Goal: Task Accomplishment & Management: Manage account settings

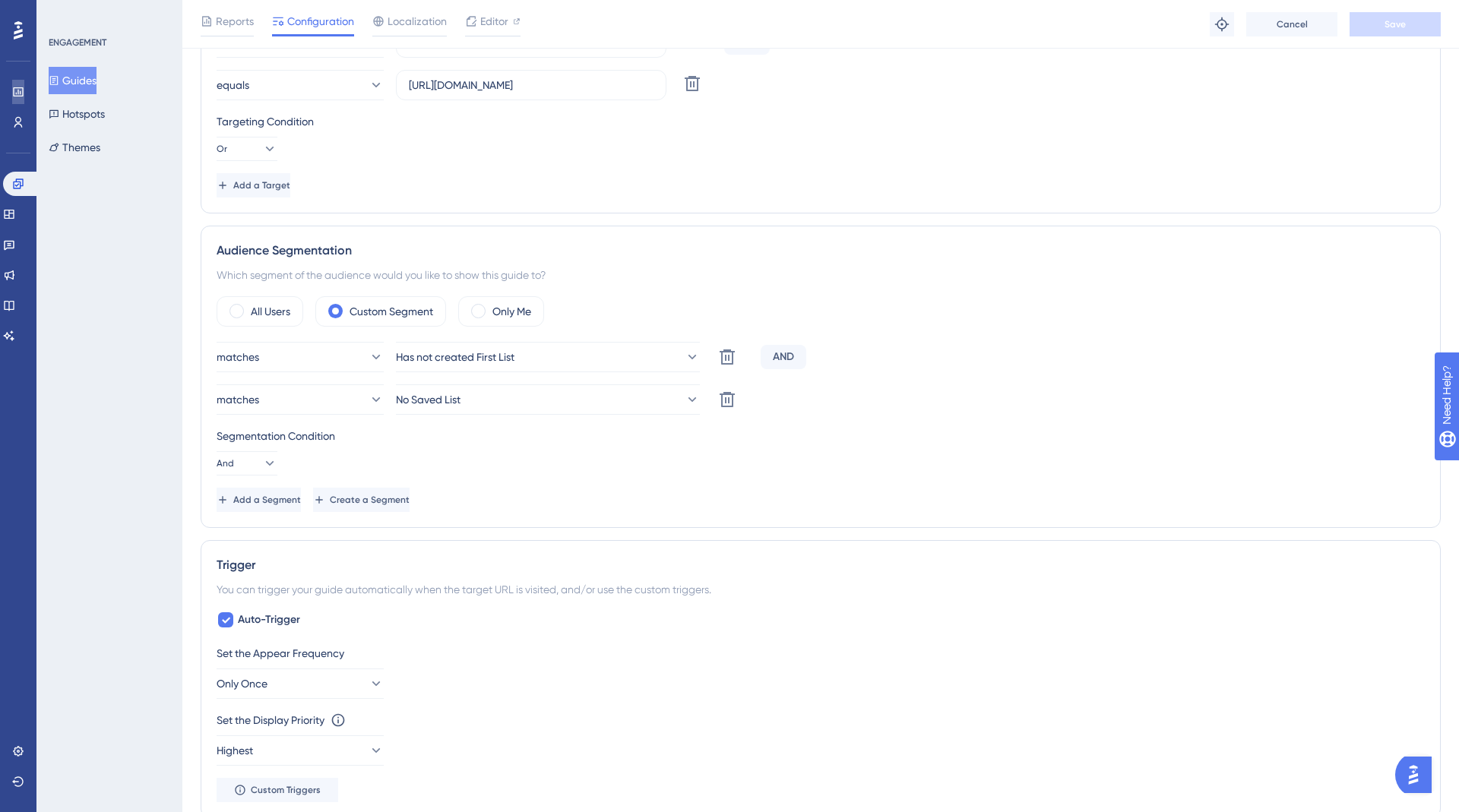
click at [23, 103] on link at bounding box center [17, 92] width 12 height 24
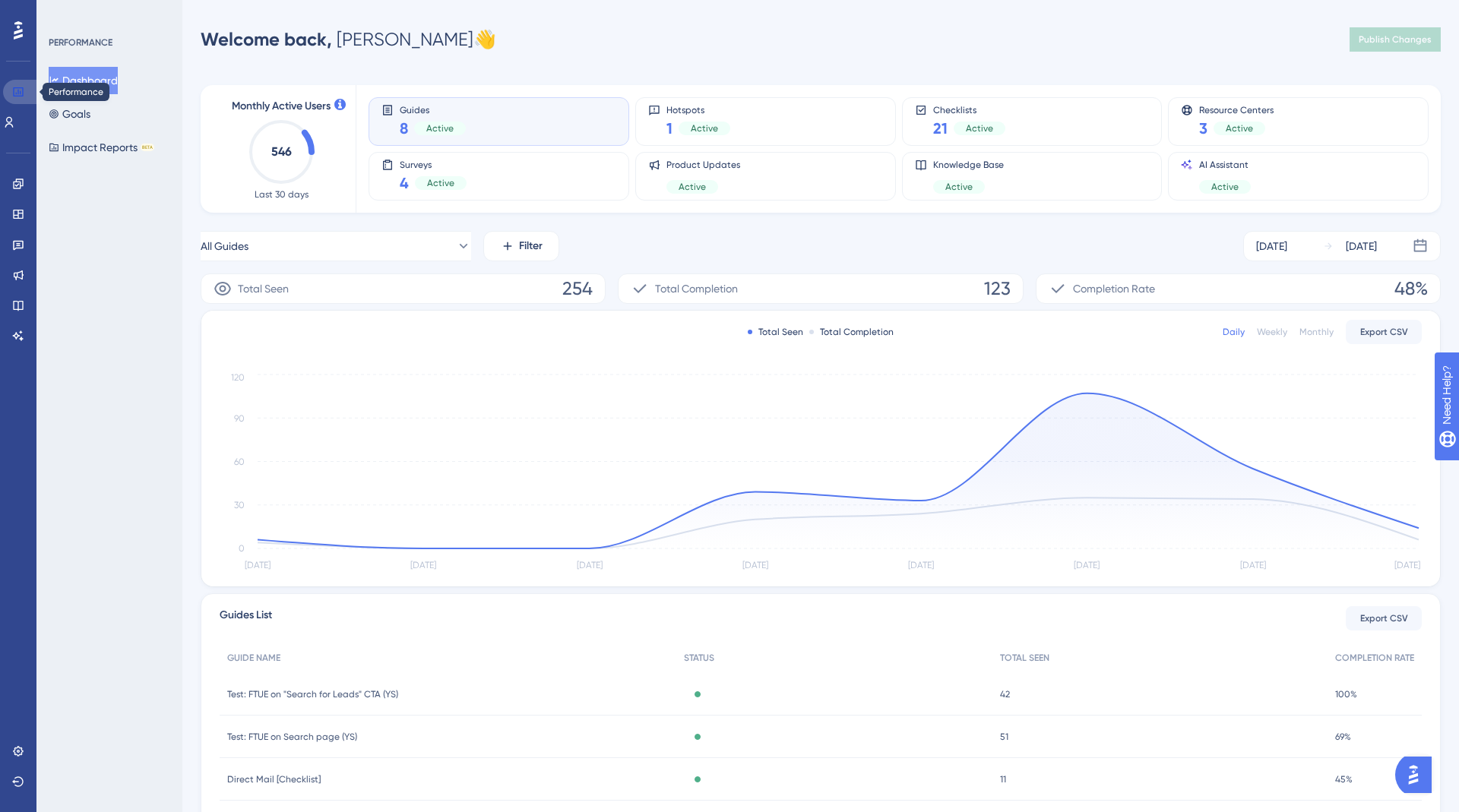
click at [16, 93] on icon at bounding box center [17, 92] width 12 height 12
click at [87, 93] on button "Dashboard" at bounding box center [83, 81] width 69 height 27
click at [12, 124] on link at bounding box center [8, 122] width 12 height 24
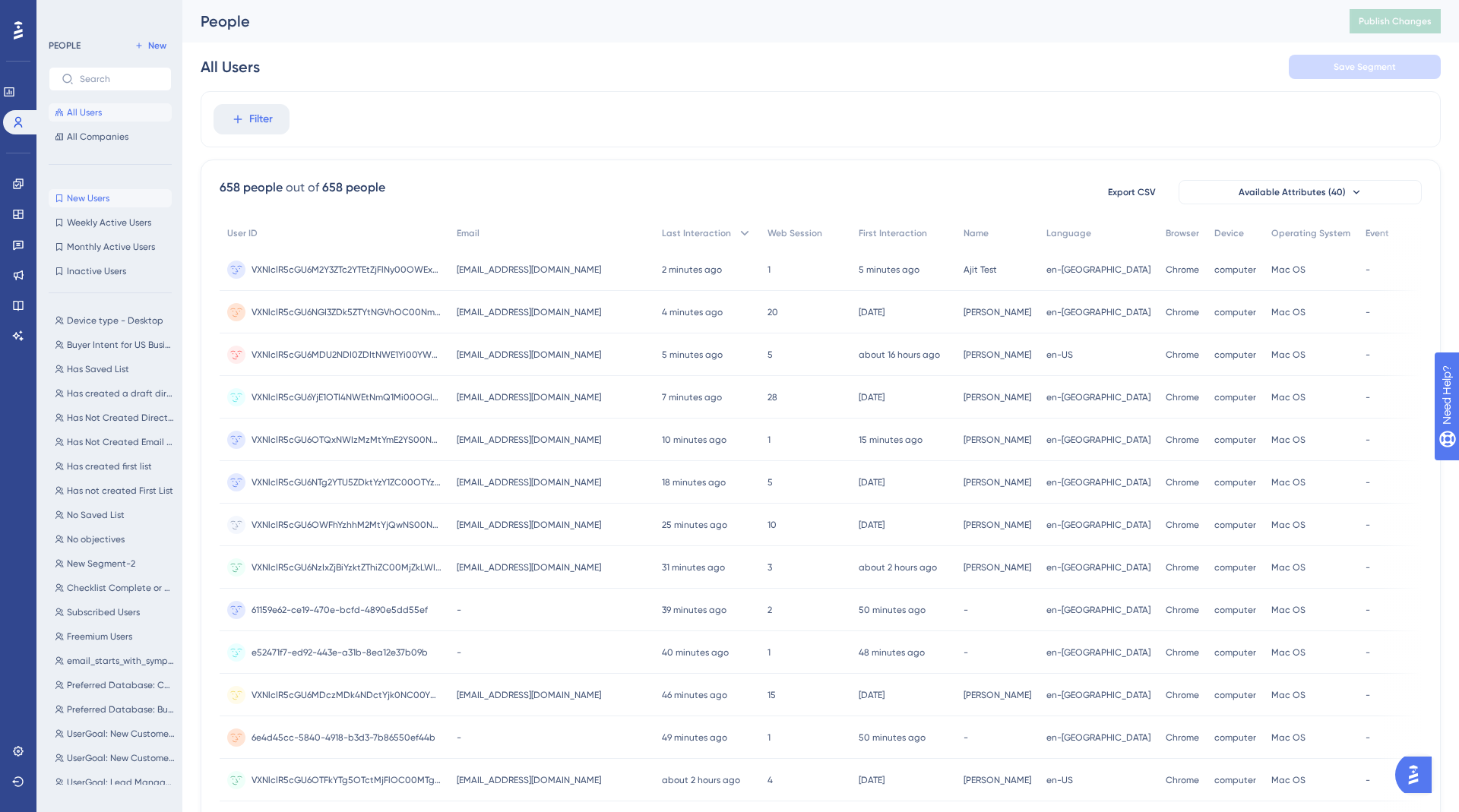
click at [86, 194] on span "New Users" at bounding box center [88, 198] width 43 height 12
click at [82, 114] on span "All Users" at bounding box center [84, 112] width 35 height 12
click at [545, 268] on span "[EMAIL_ADDRESS][DOMAIN_NAME]" at bounding box center [528, 269] width 144 height 12
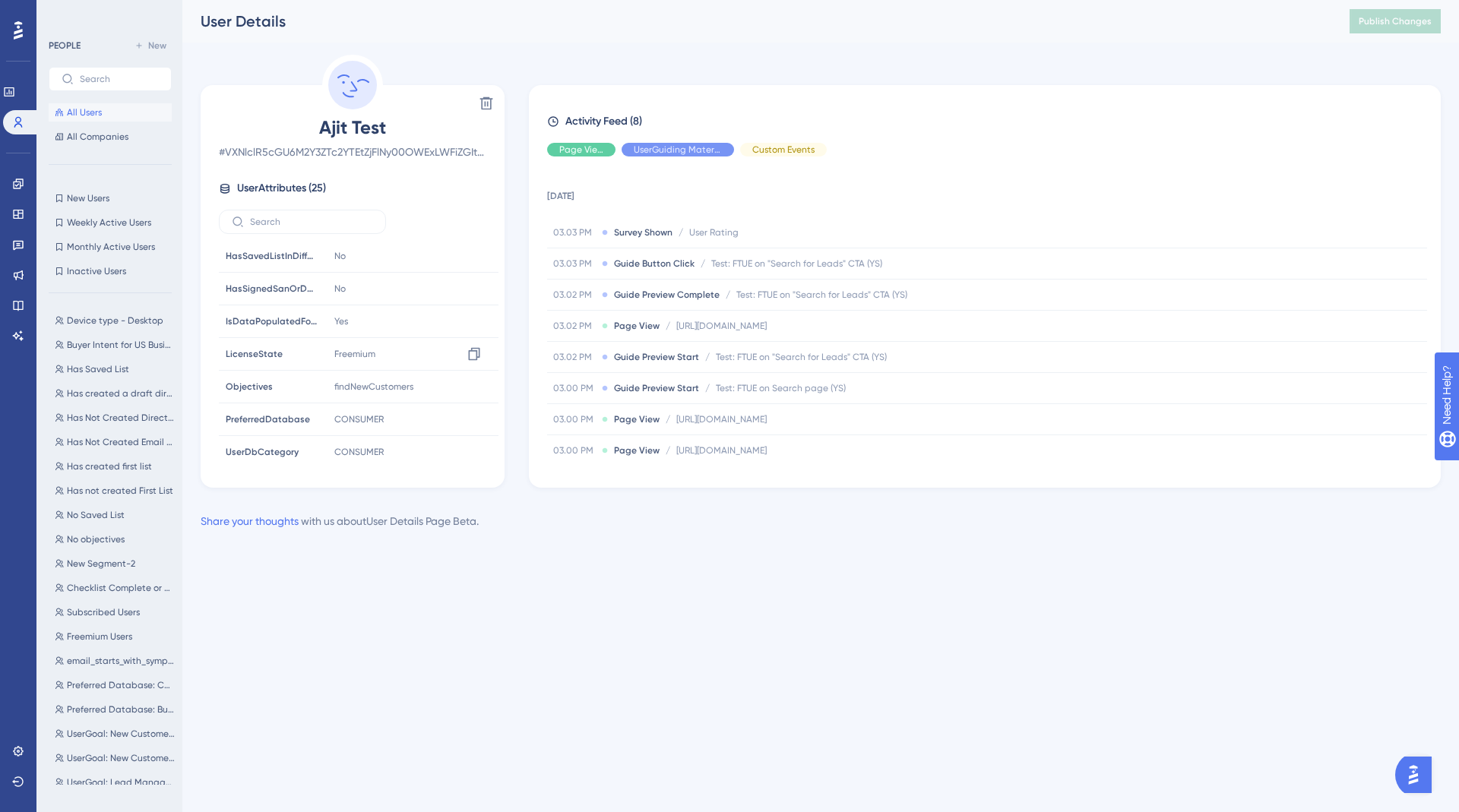
scroll to position [553, 0]
click at [71, 112] on span "All Users" at bounding box center [84, 112] width 35 height 12
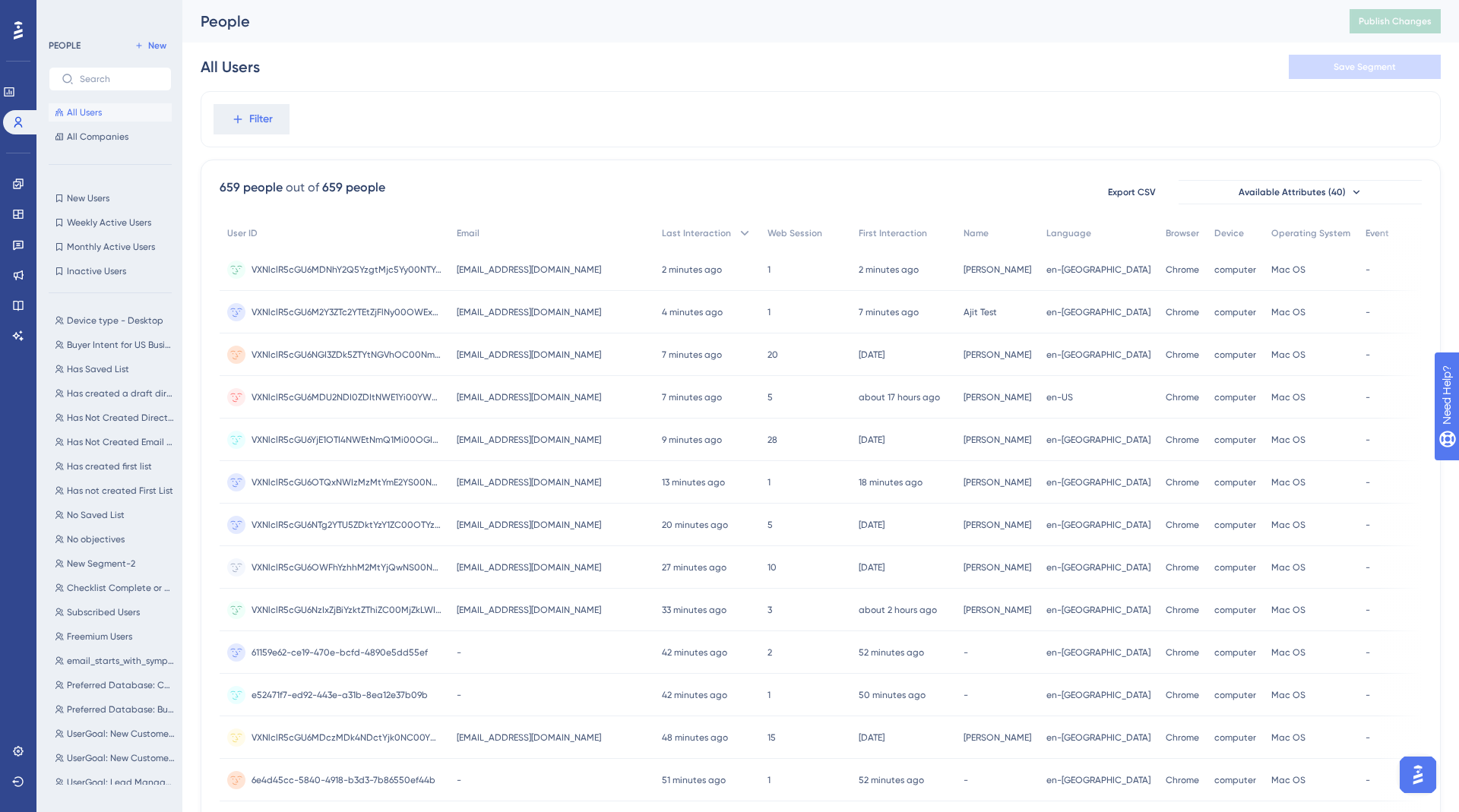
click at [12, 194] on div "Engagement" at bounding box center [17, 183] width 12 height 24
click at [12, 188] on icon at bounding box center [17, 183] width 12 height 12
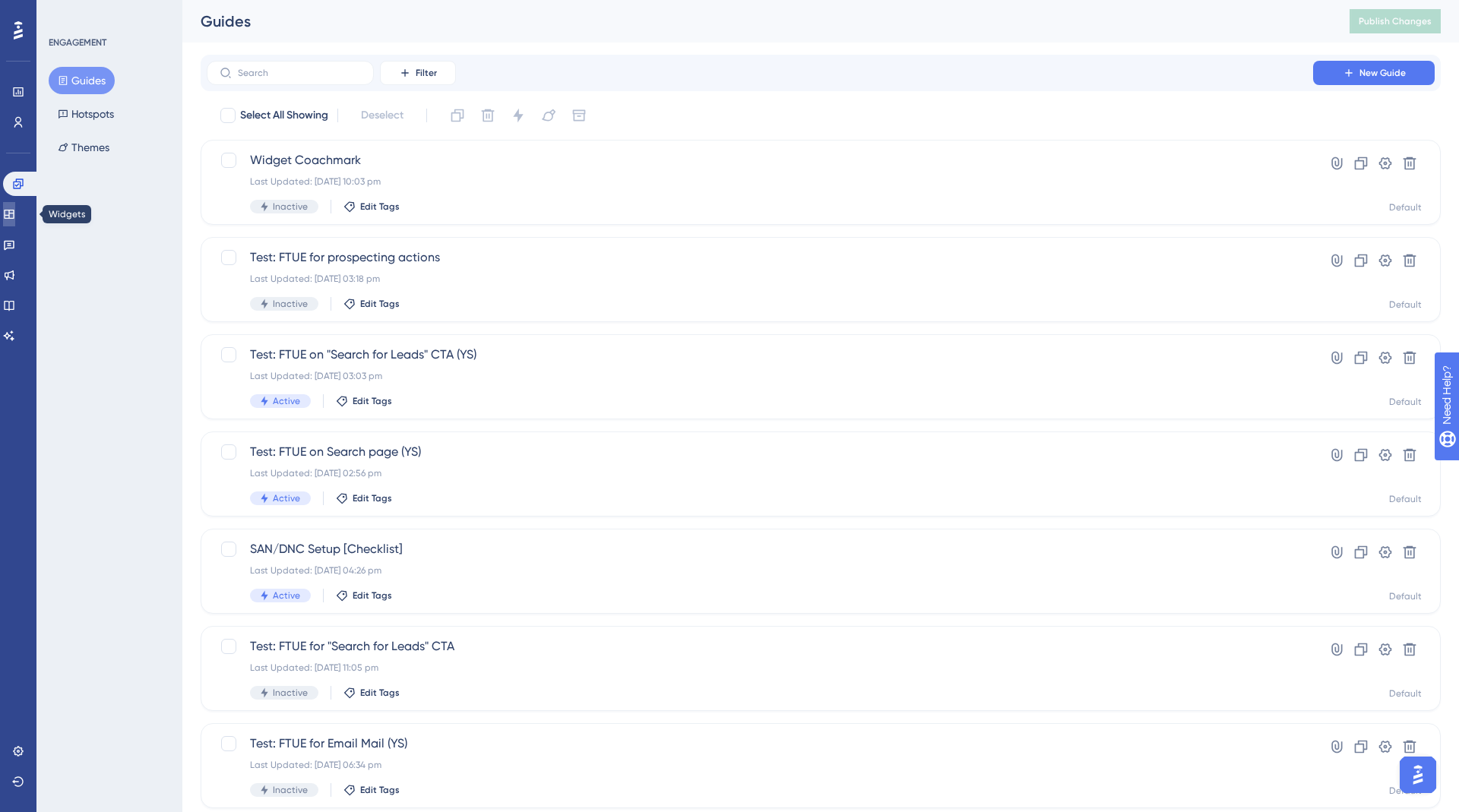
click at [11, 207] on link at bounding box center [8, 214] width 12 height 24
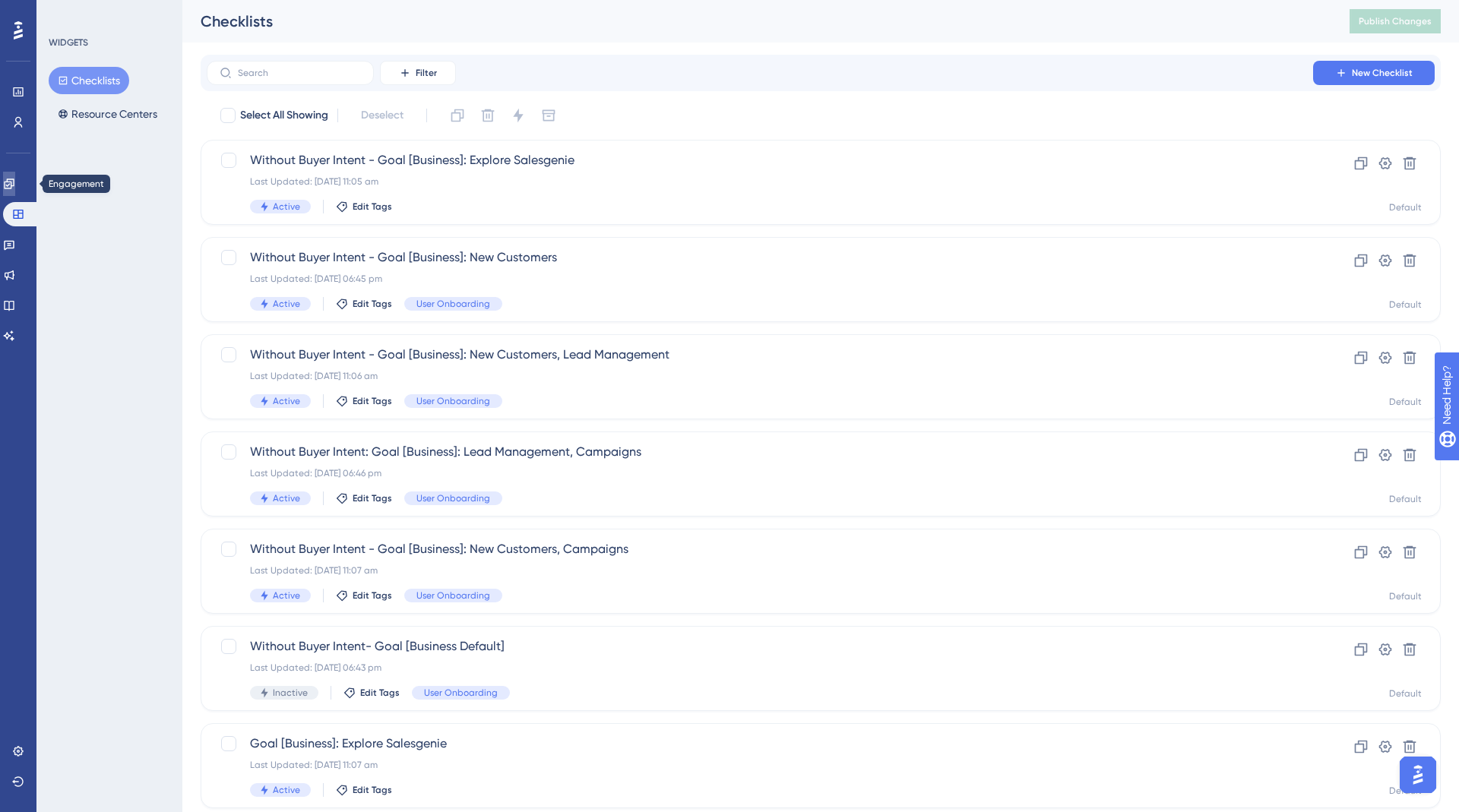
click at [15, 179] on icon at bounding box center [8, 183] width 12 height 12
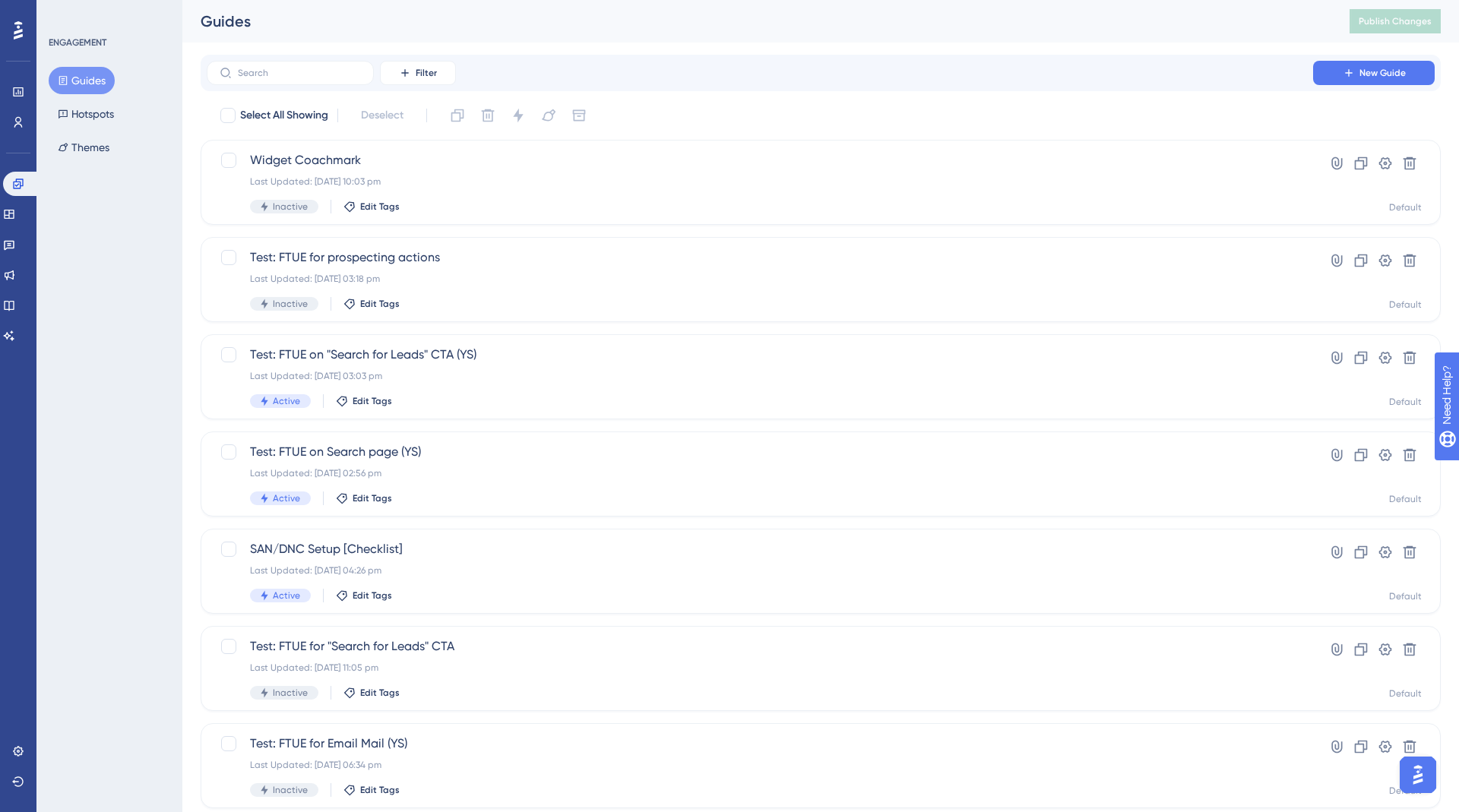
click at [80, 93] on button "Guides" at bounding box center [82, 81] width 66 height 27
click at [415, 363] on span "Test: FTUE on "Search for Leads" CTA (YS)" at bounding box center [759, 355] width 1020 height 18
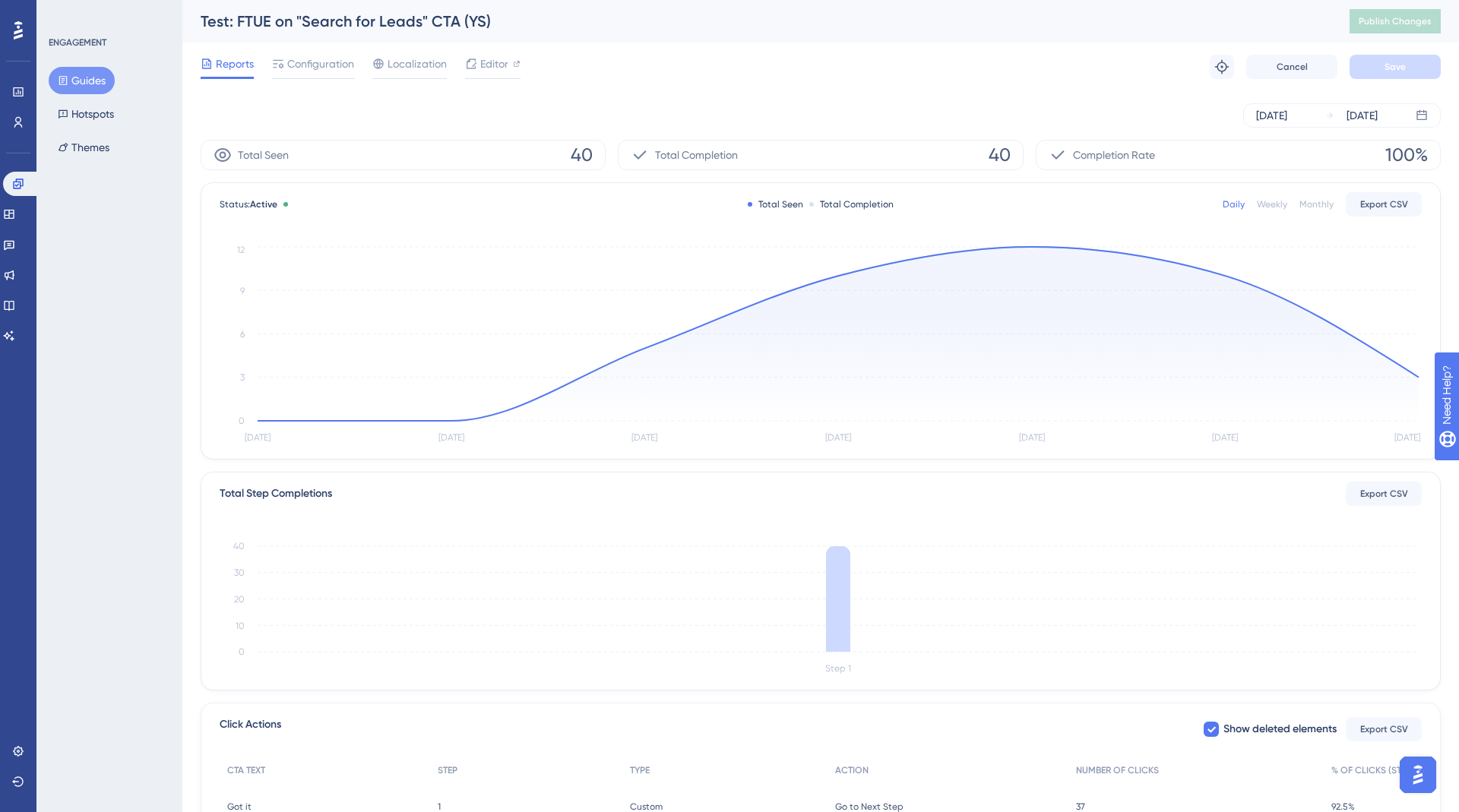
drag, startPoint x: 312, startPoint y: 65, endPoint x: 312, endPoint y: 86, distance: 21.0
click at [312, 65] on span "Configuration" at bounding box center [321, 64] width 67 height 18
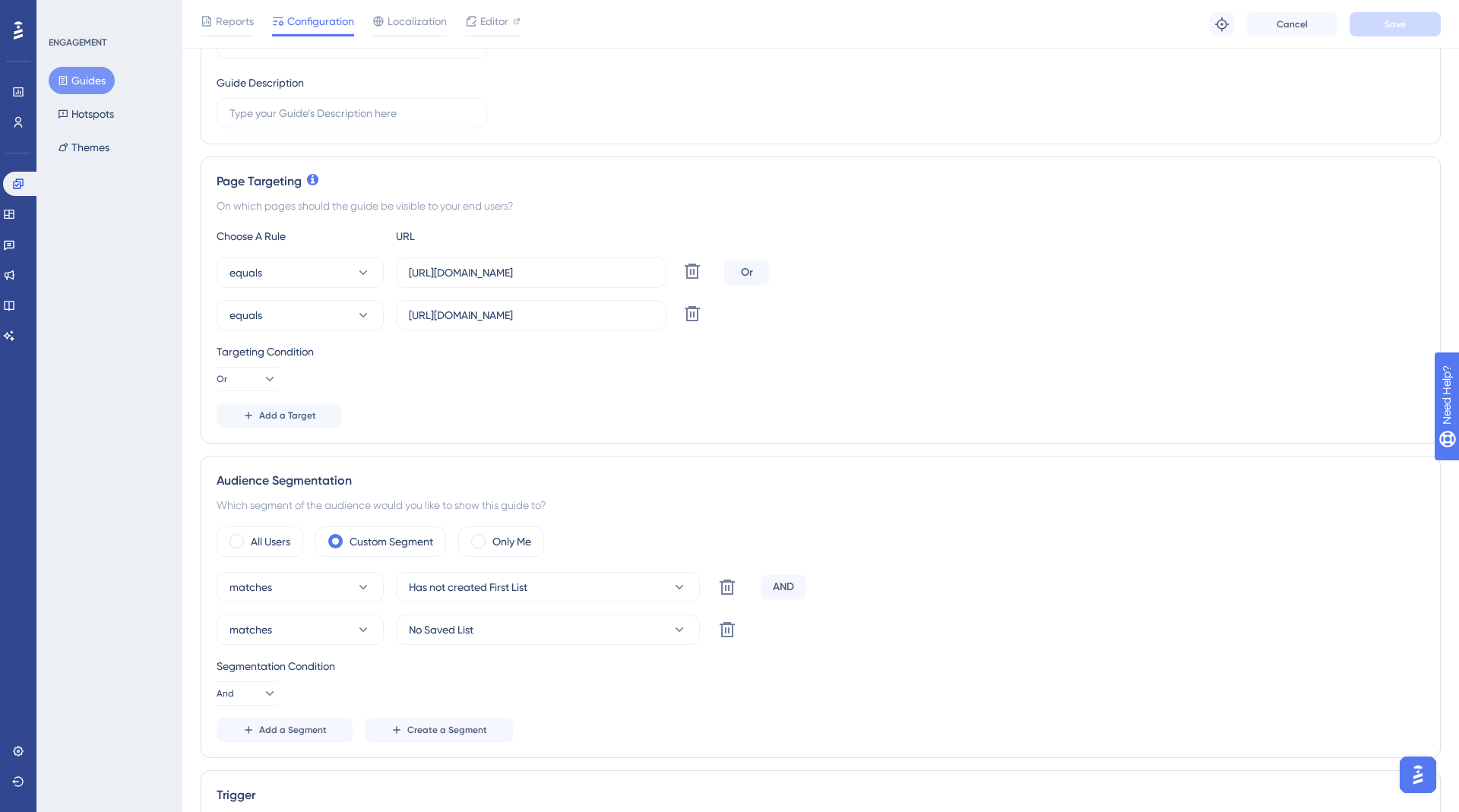
scroll to position [308, 0]
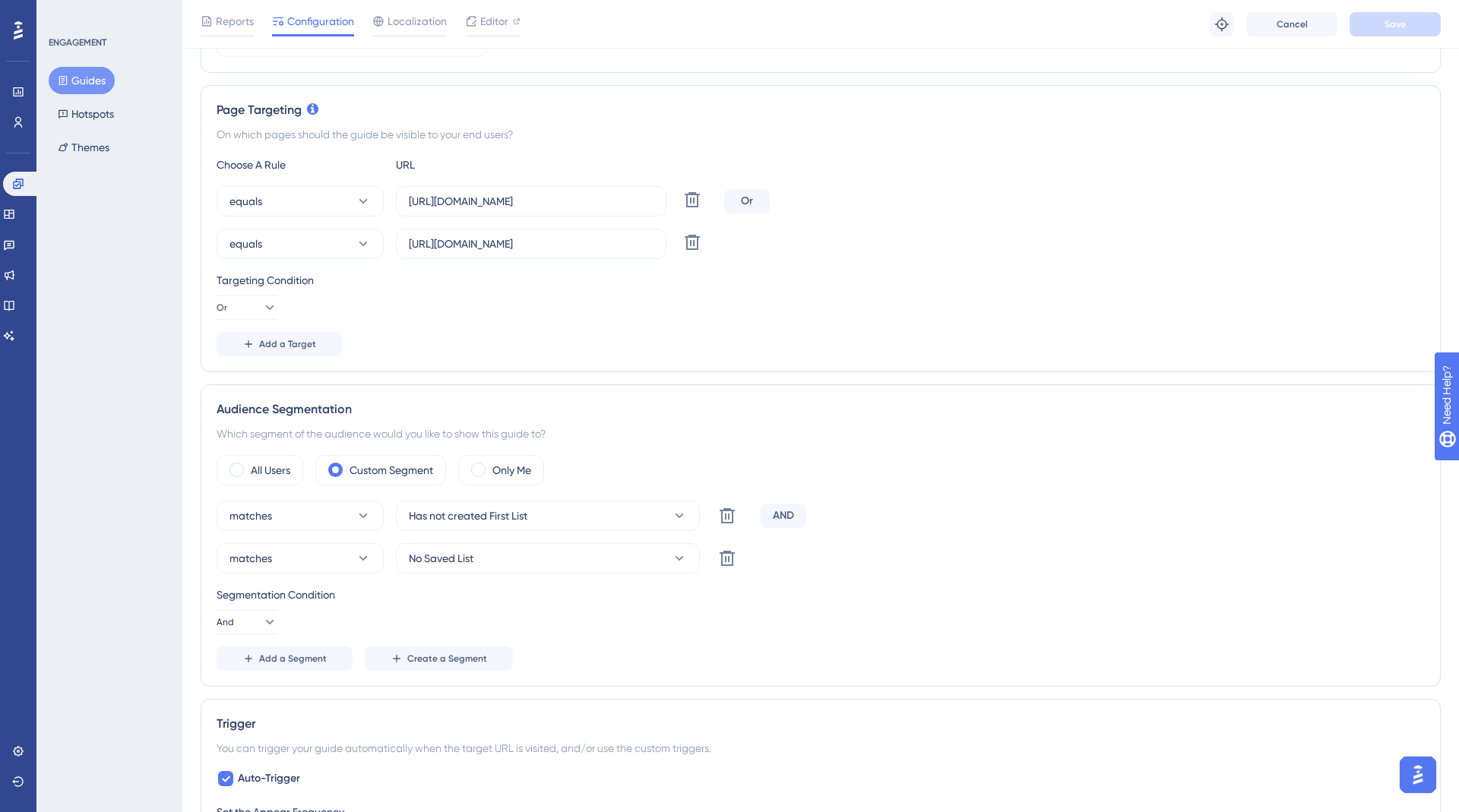
click at [490, 593] on div "Segmentation Condition" at bounding box center [820, 595] width 1208 height 18
click at [12, 129] on link at bounding box center [17, 122] width 12 height 24
click at [18, 97] on icon at bounding box center [17, 92] width 12 height 12
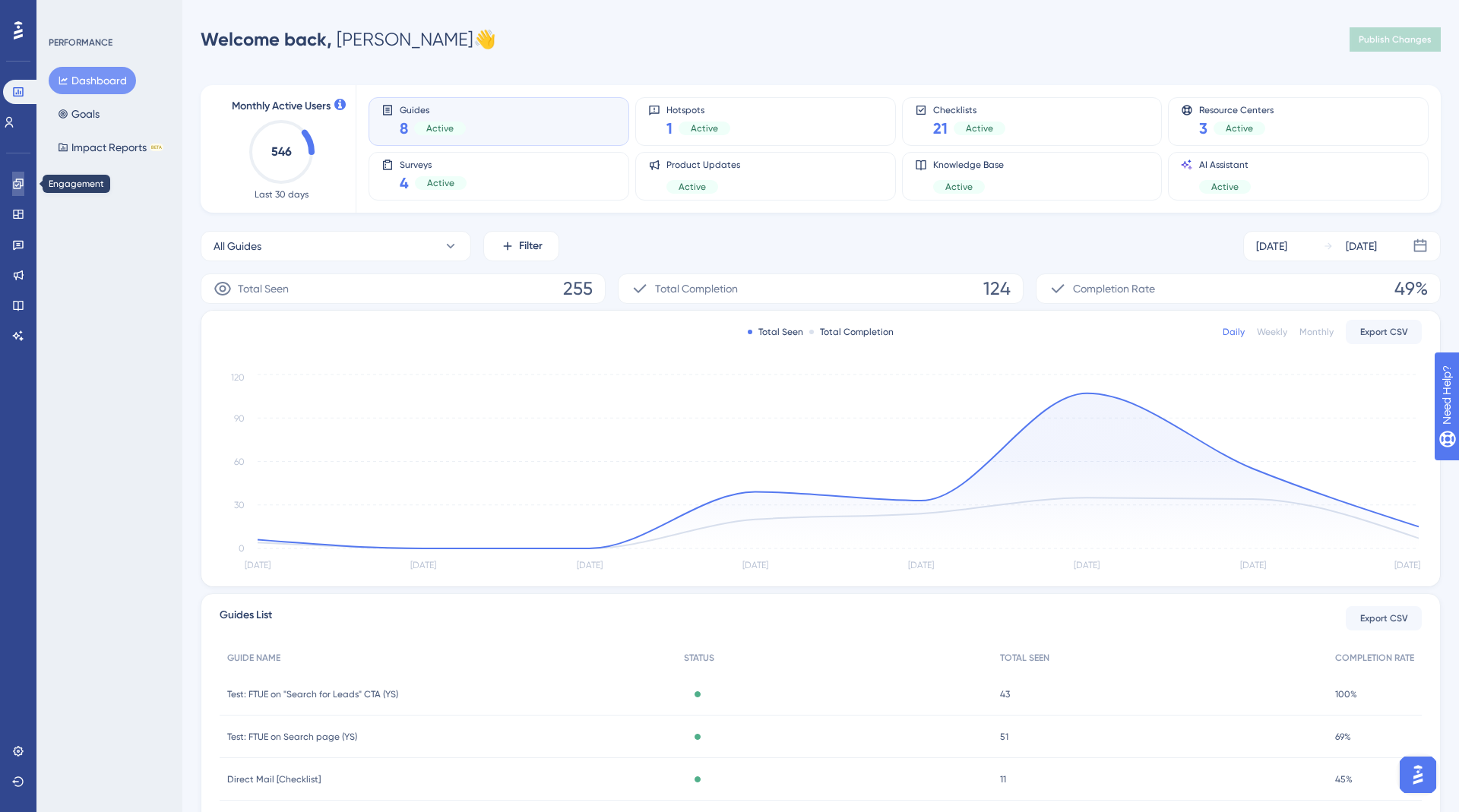
click at [16, 190] on link at bounding box center [17, 183] width 12 height 24
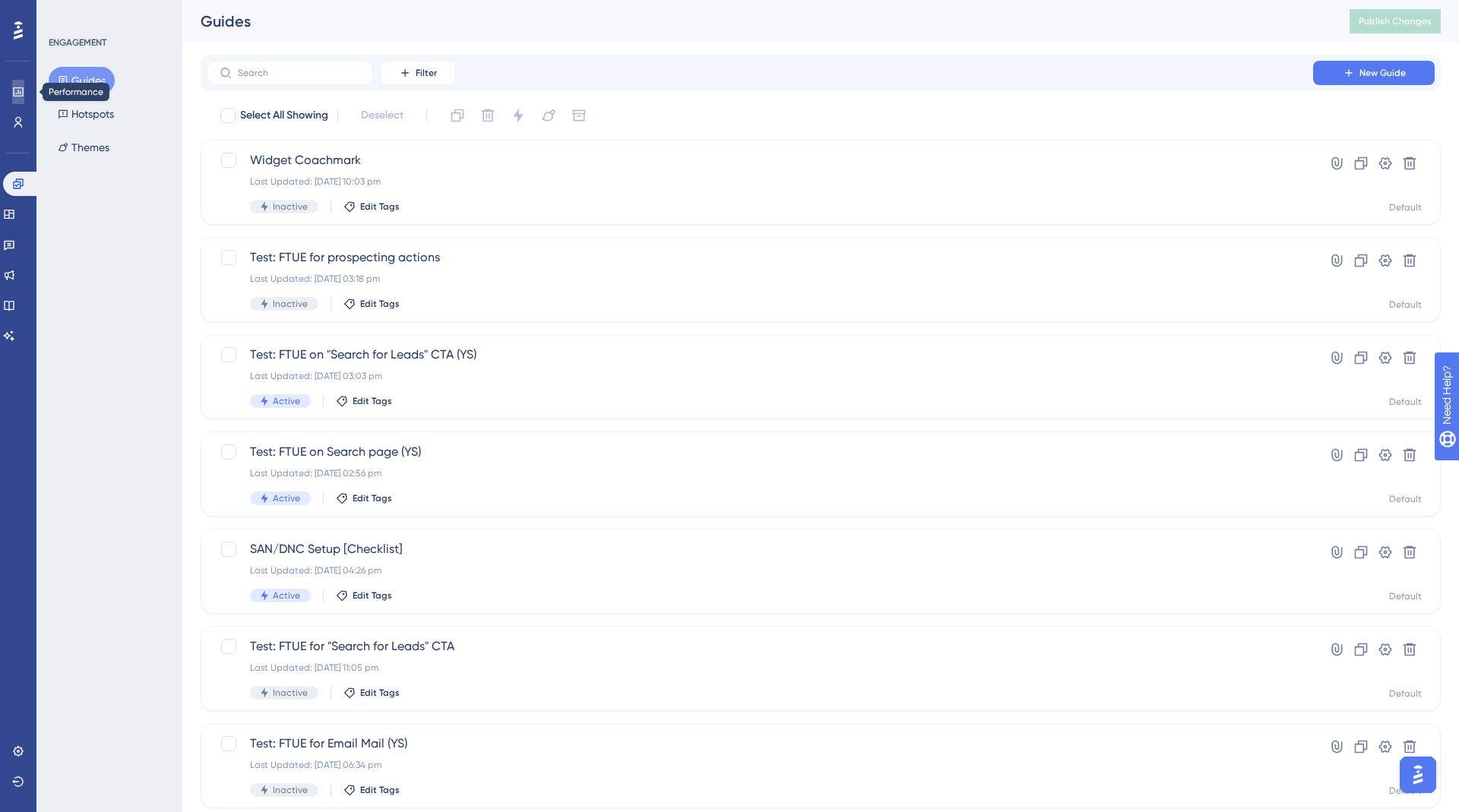
click at [14, 93] on icon at bounding box center [17, 92] width 10 height 9
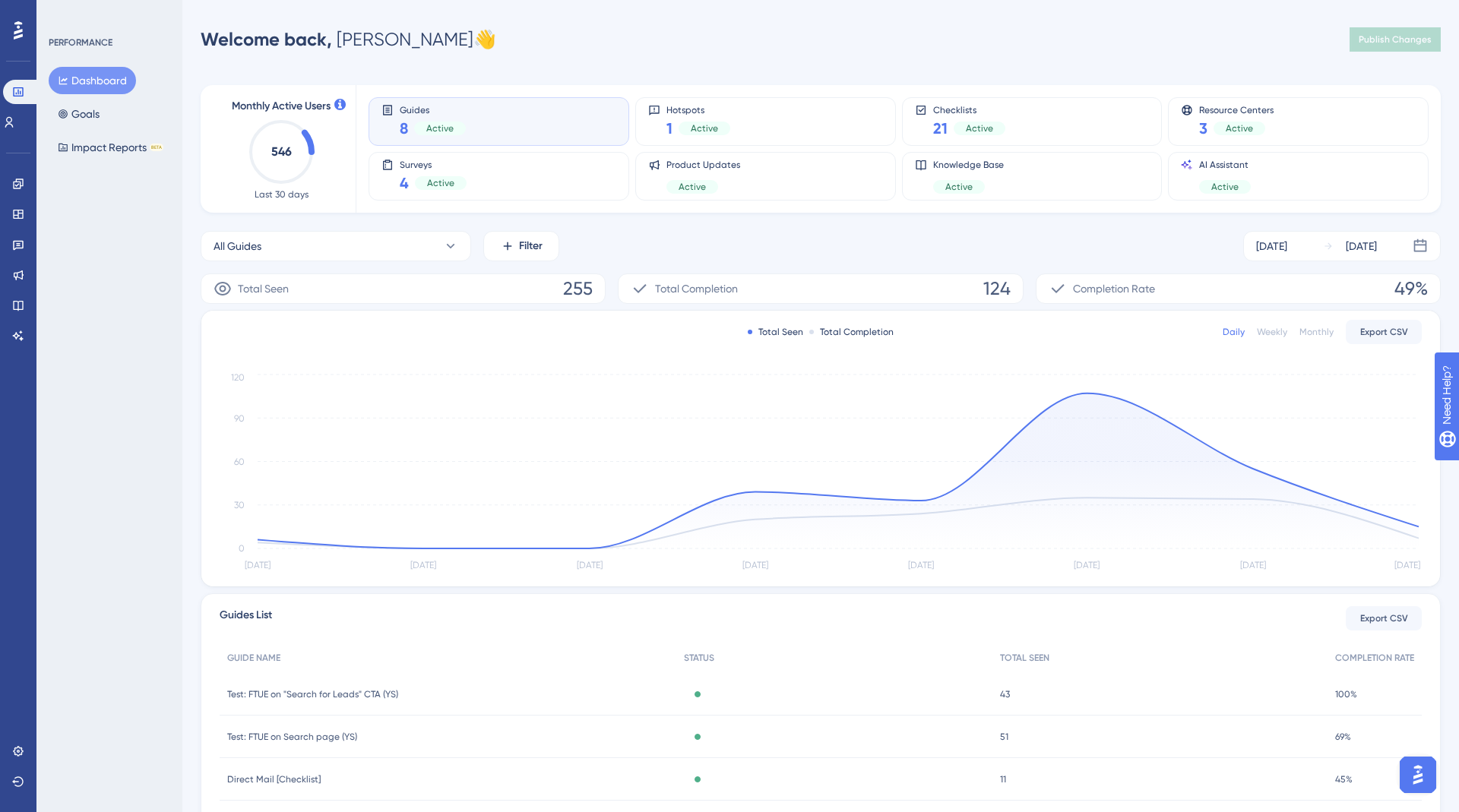
click at [516, 125] on div "Guides 8 Active" at bounding box center [498, 122] width 235 height 35
click at [439, 129] on span "Active" at bounding box center [440, 128] width 27 height 12
click at [406, 240] on button "All Guides" at bounding box center [336, 246] width 270 height 30
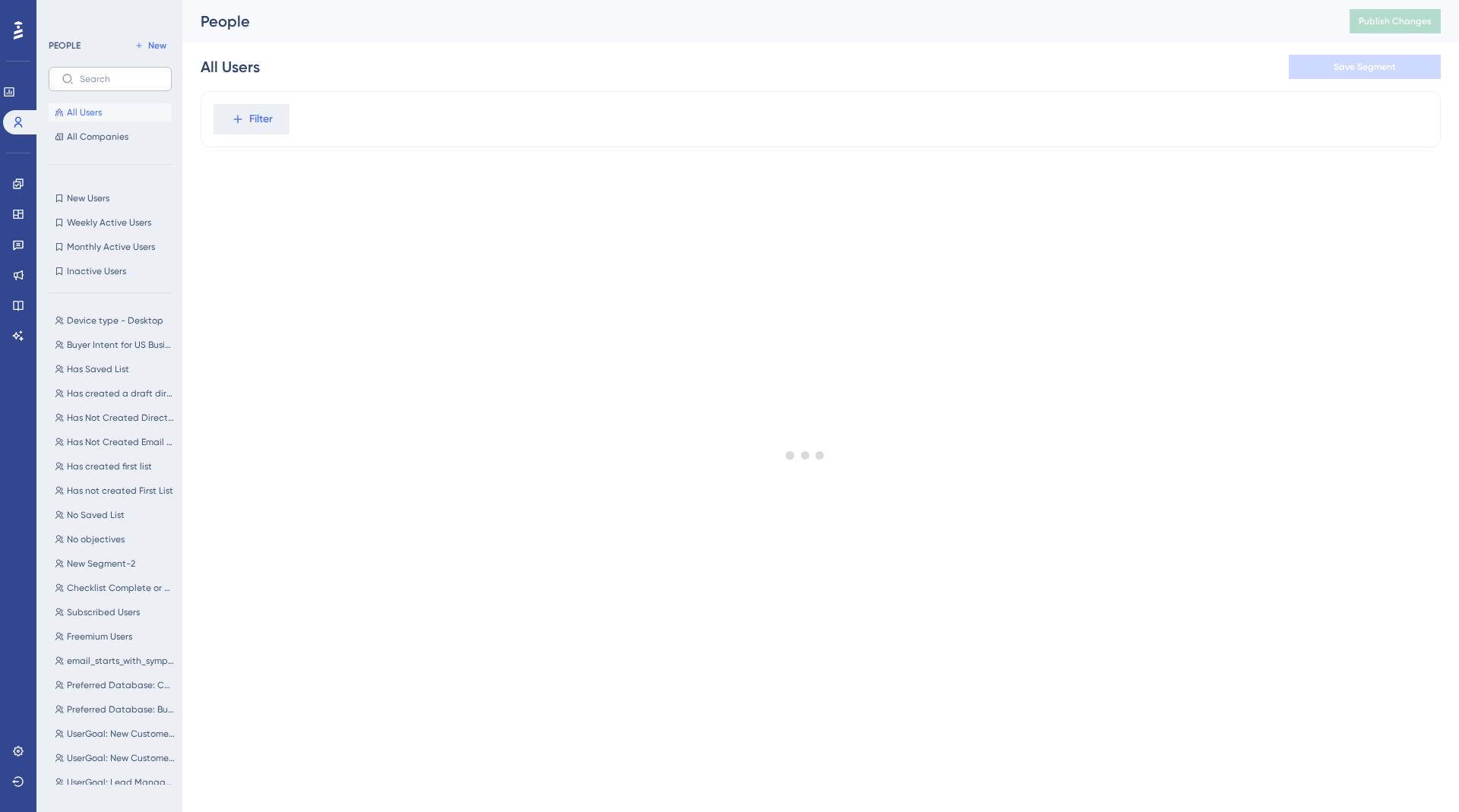
click at [73, 73] on label at bounding box center [111, 79] width 123 height 24
click at [80, 73] on input "text" at bounding box center [119, 79] width 79 height 11
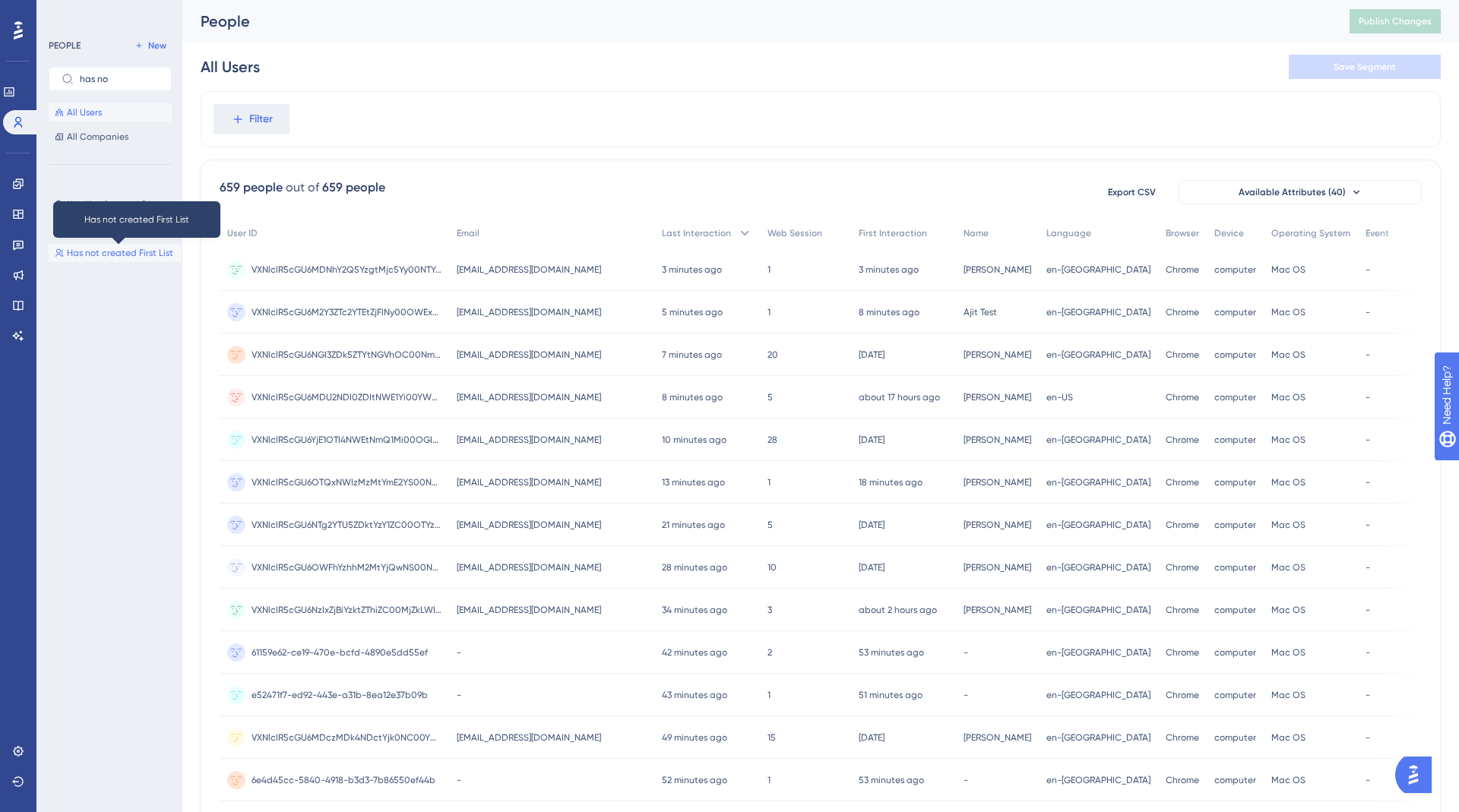
click at [108, 255] on span "Has not created First List" at bounding box center [120, 252] width 106 height 12
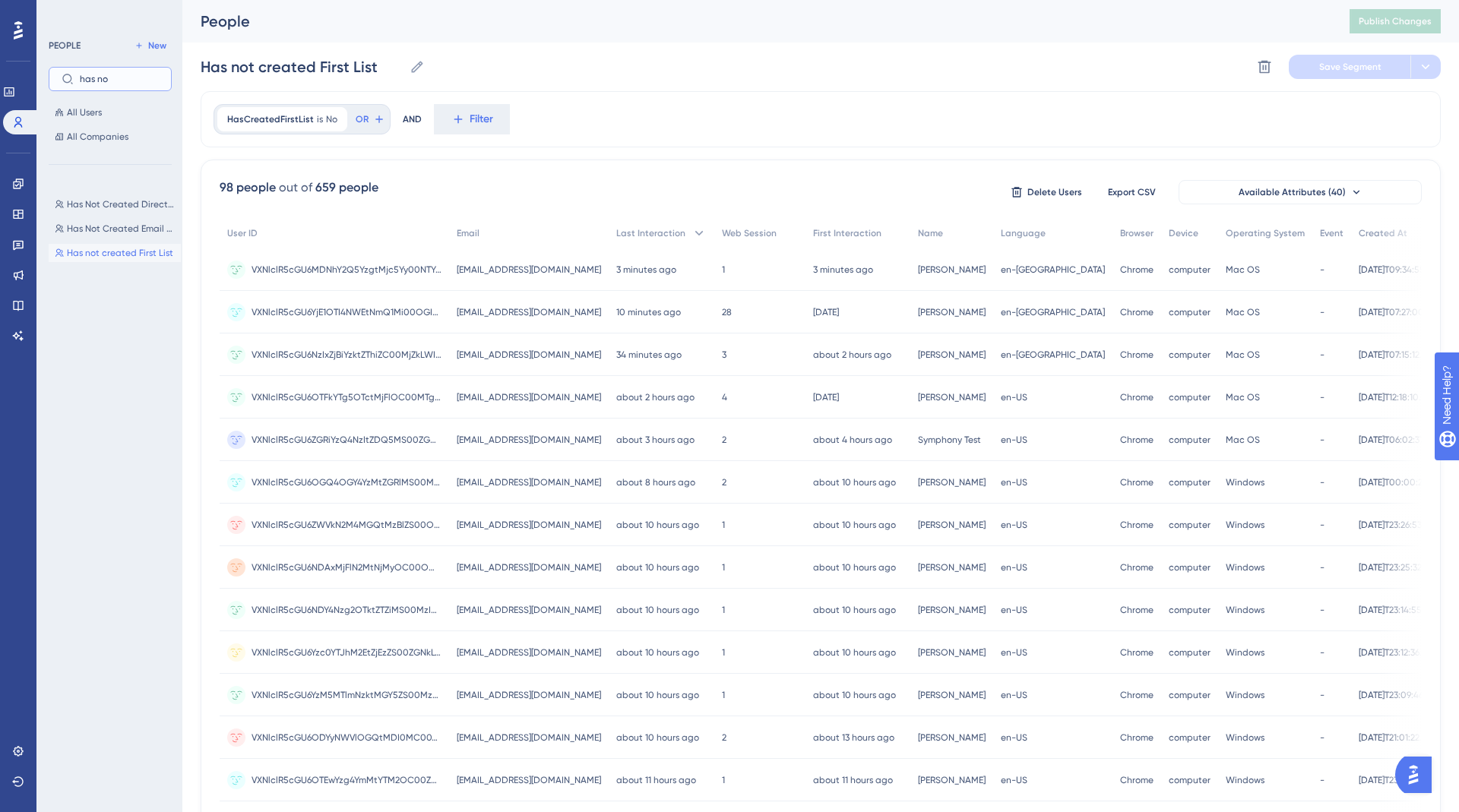
click at [119, 82] on input "has no" at bounding box center [119, 79] width 79 height 11
type input "has"
click at [97, 335] on div "Has created a draft direct mail campaign Has created a draft direct mail campai…" at bounding box center [115, 428] width 132 height 479
click at [91, 327] on span "Has Saved List" at bounding box center [98, 326] width 63 height 12
type input "Has Saved List"
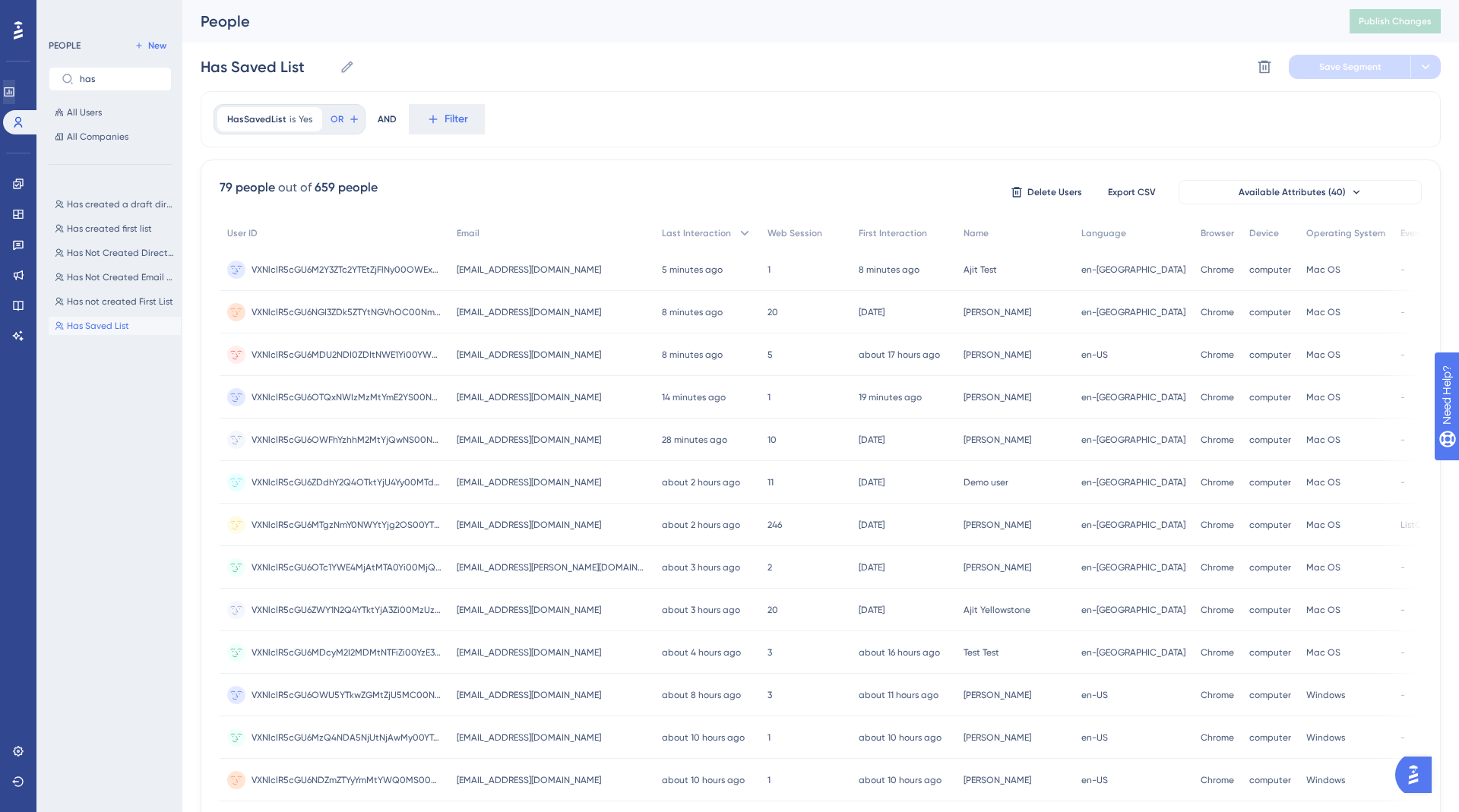
drag, startPoint x: 114, startPoint y: 86, endPoint x: 24, endPoint y: 86, distance: 90.0
click at [182, 86] on div "Performance Users Engagement Widgets Feedback Product Updates Knowledge Base AI…" at bounding box center [820, 595] width 1277 height 1191
click at [85, 81] on input "has" at bounding box center [119, 79] width 79 height 11
type input "no sa"
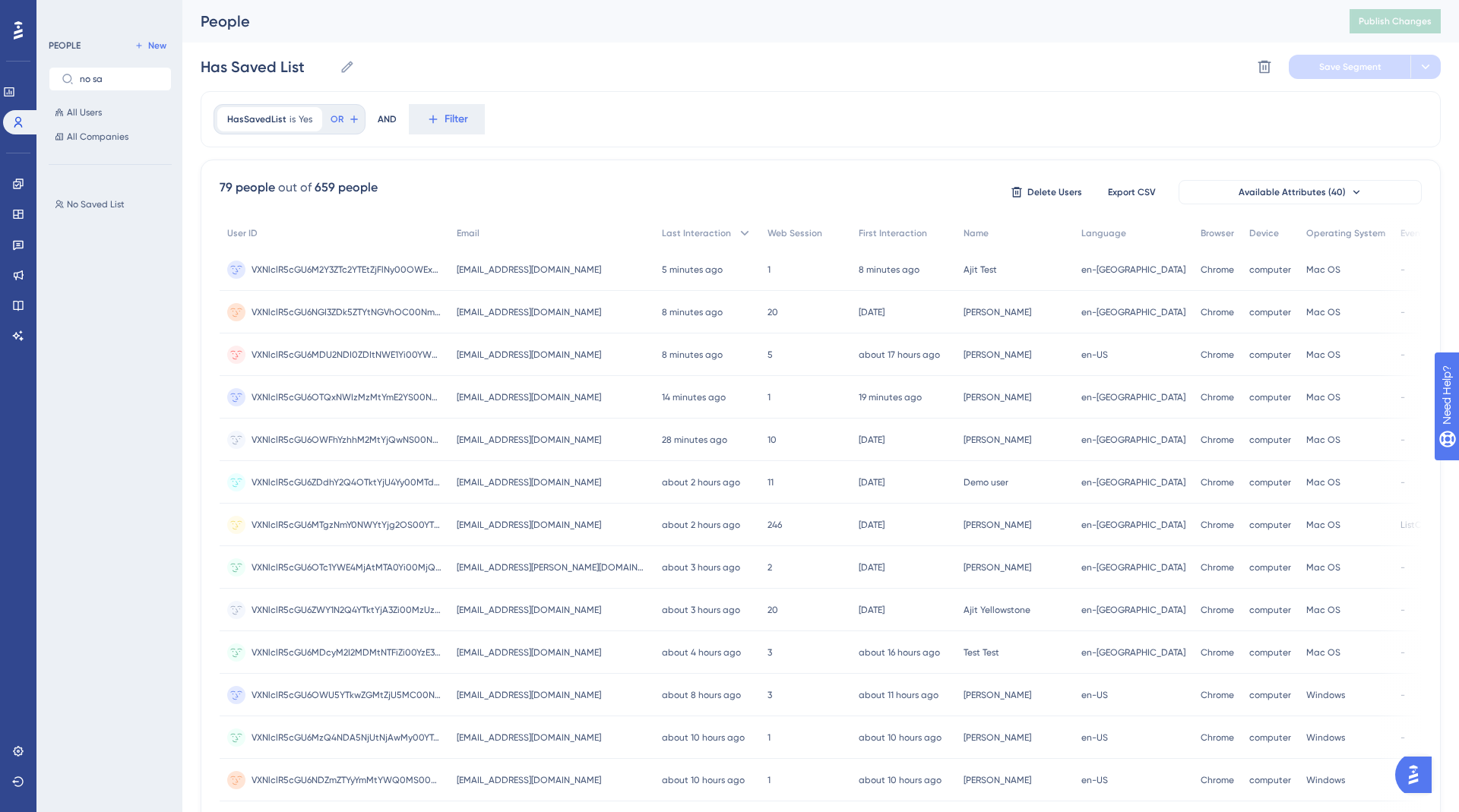
click at [83, 215] on div "No Saved List No Saved List" at bounding box center [115, 428] width 132 height 479
click at [82, 204] on span "No Saved List" at bounding box center [96, 204] width 58 height 12
type input "No Saved List"
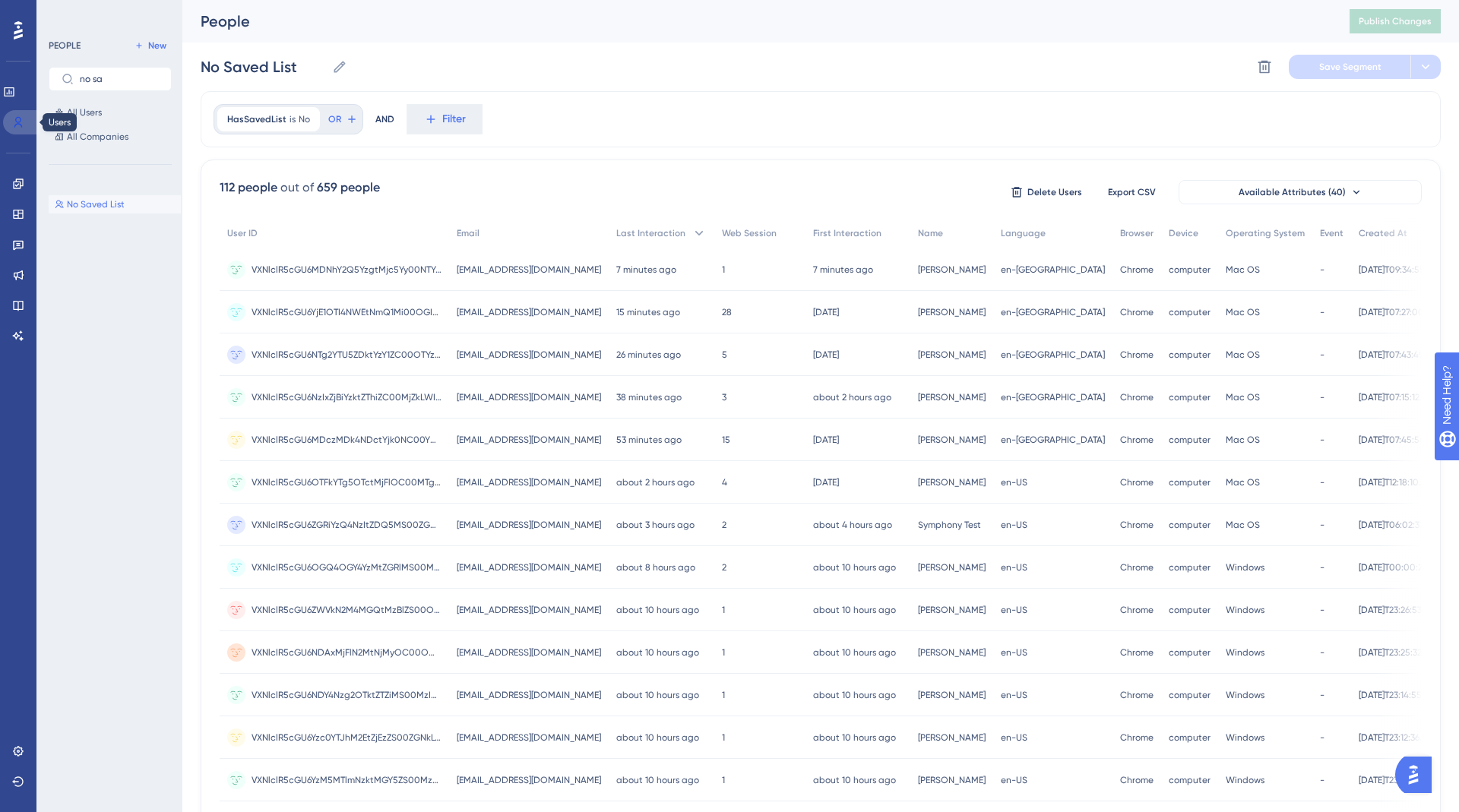
click at [19, 119] on icon at bounding box center [17, 122] width 12 height 12
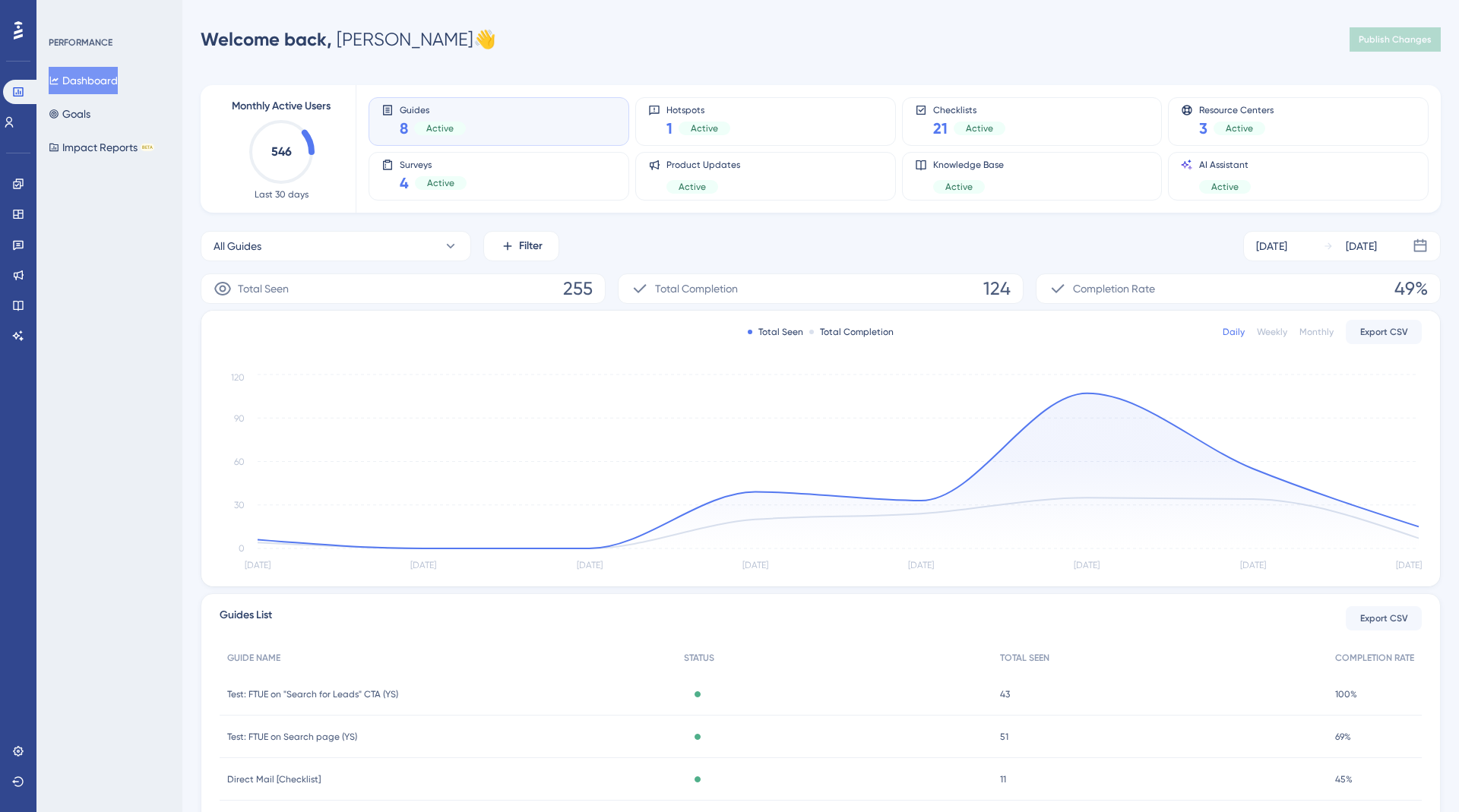
click at [522, 128] on div "Guides 8 Active" at bounding box center [498, 122] width 235 height 35
click at [366, 247] on button "All Guides" at bounding box center [336, 246] width 270 height 30
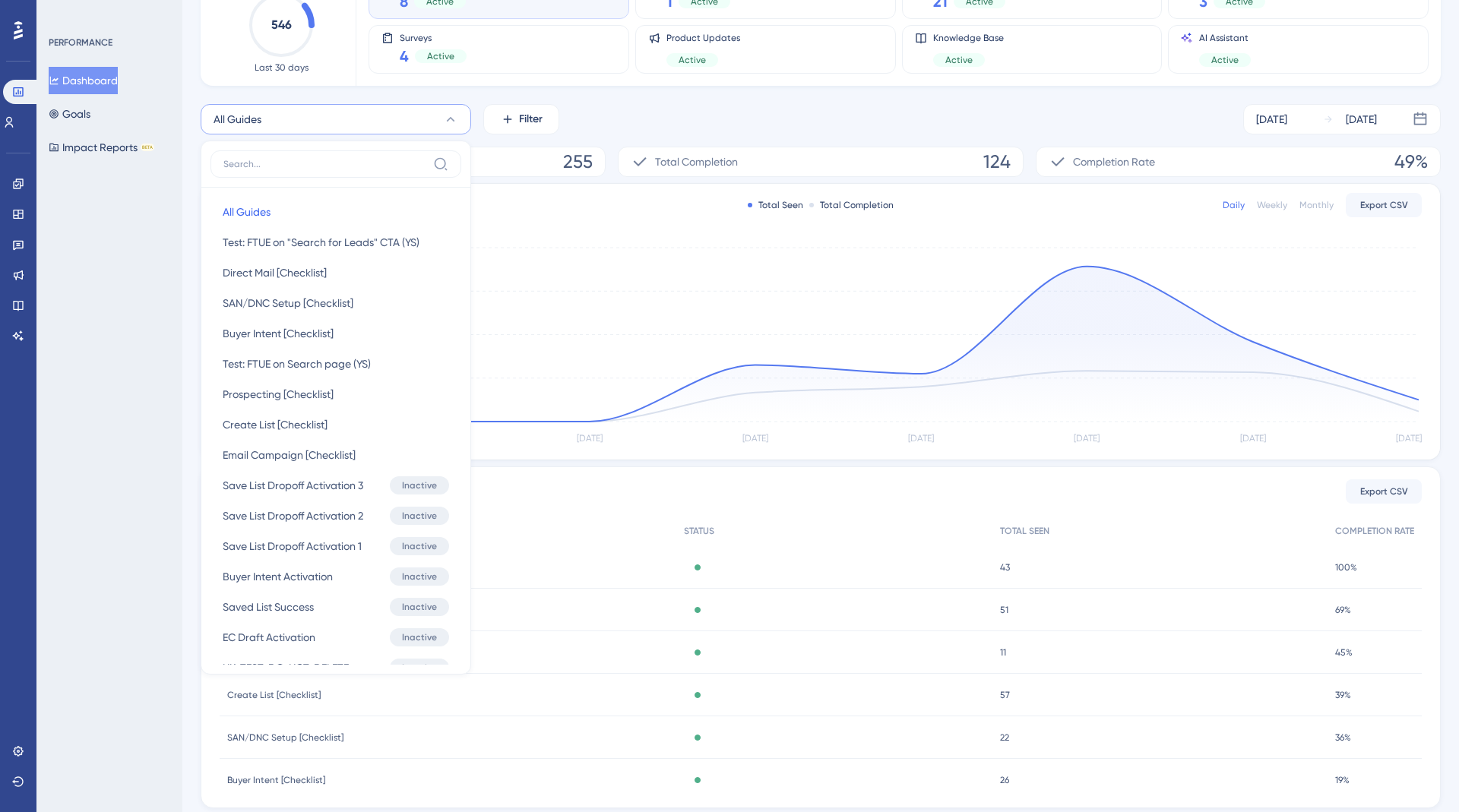
click at [35, 373] on div "Performance Users Engagement Widgets Feedback Product Updates Knowledge Base AI…" at bounding box center [18, 406] width 36 height 812
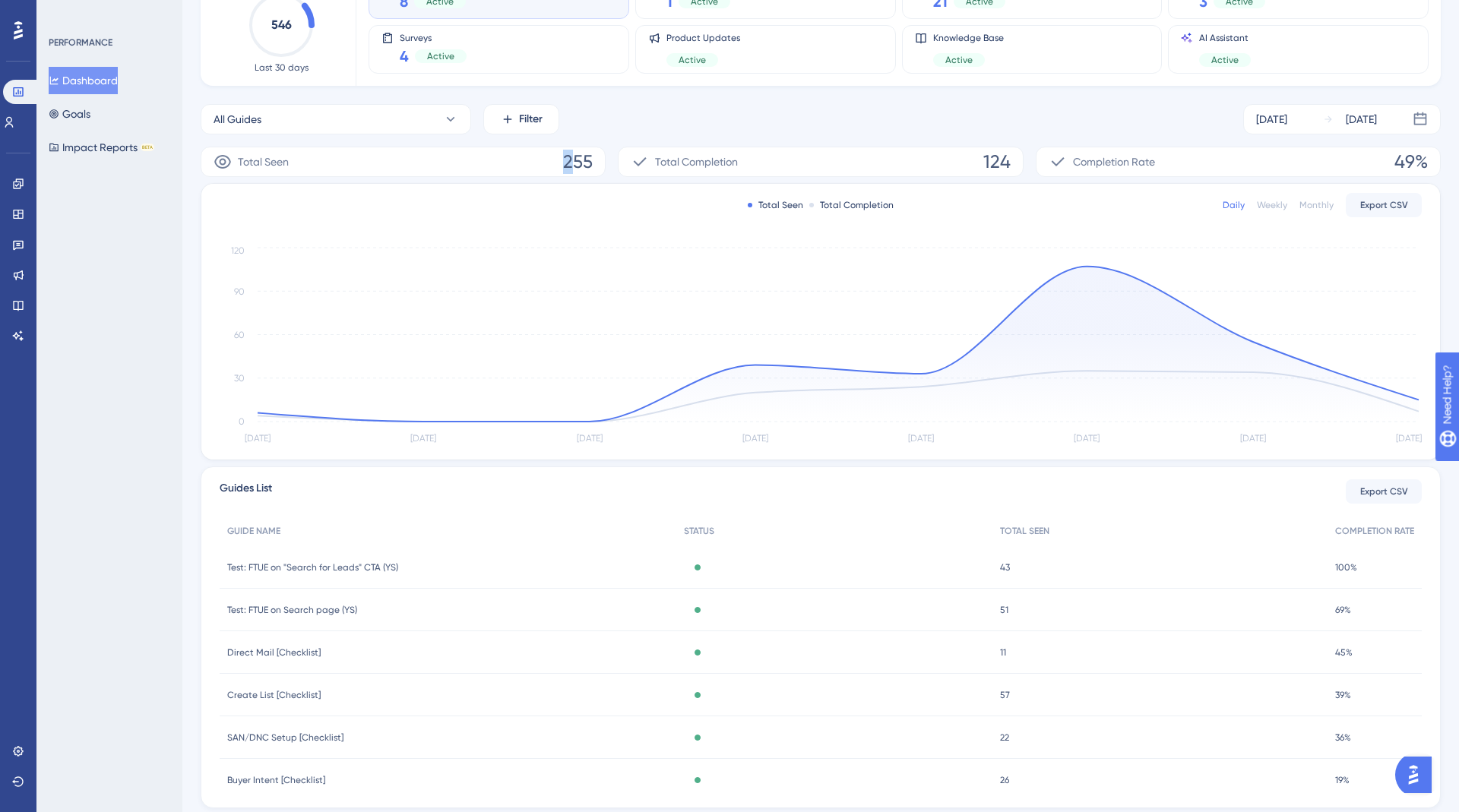
drag, startPoint x: 571, startPoint y: 162, endPoint x: 548, endPoint y: 162, distance: 23.0
click at [551, 162] on div "Total Seen 255" at bounding box center [403, 161] width 405 height 30
click at [524, 118] on span "Filter" at bounding box center [531, 119] width 24 height 18
click at [534, 254] on span "Status" at bounding box center [521, 257] width 31 height 18
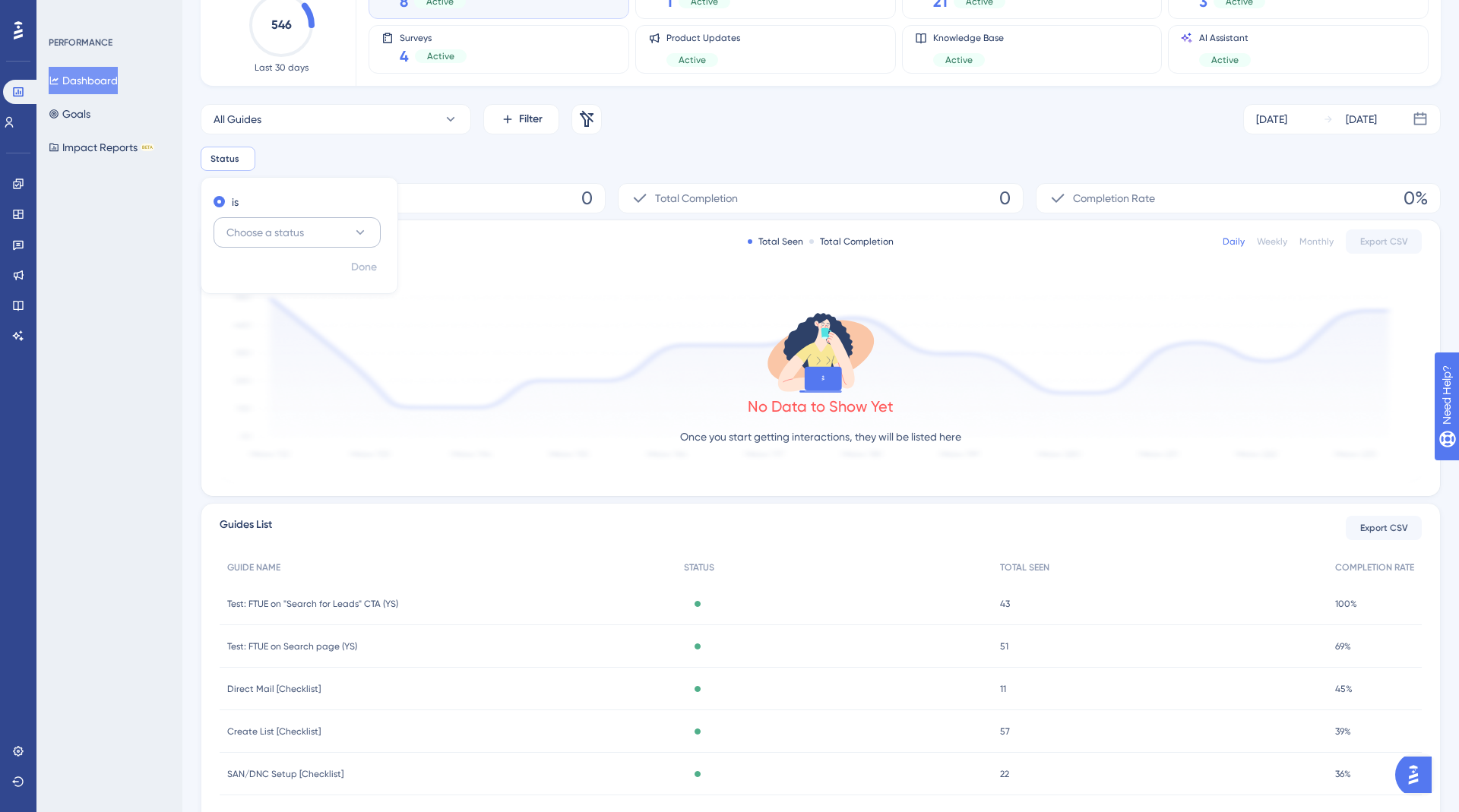
click at [283, 234] on span "Choose a status" at bounding box center [265, 232] width 77 height 18
click at [269, 275] on div "Active Active" at bounding box center [298, 279] width 123 height 30
click at [155, 272] on div "PERFORMANCE Dashboard Goals Impact Reports BETA" at bounding box center [109, 406] width 146 height 812
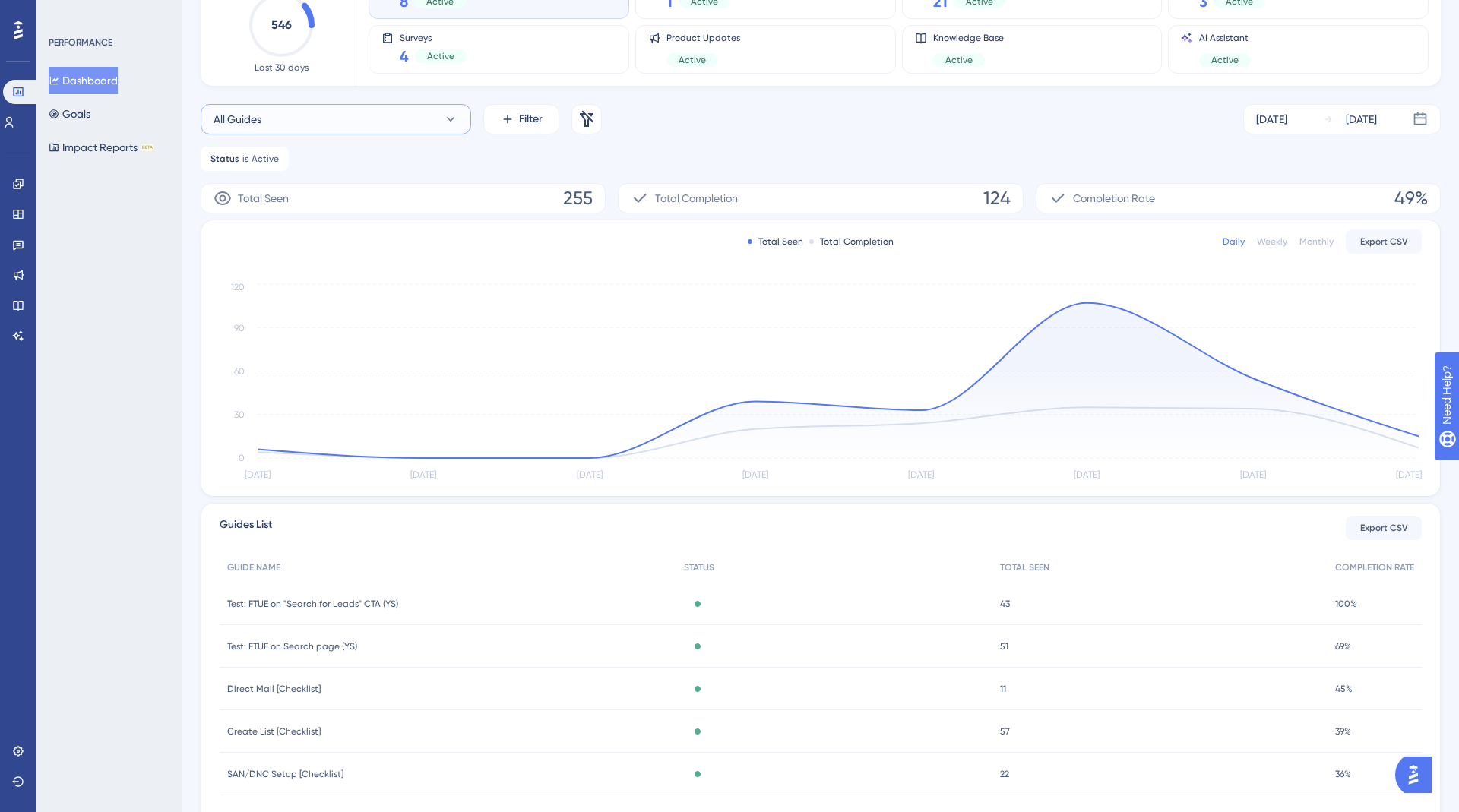
click at [367, 110] on button "All Guides" at bounding box center [336, 119] width 270 height 30
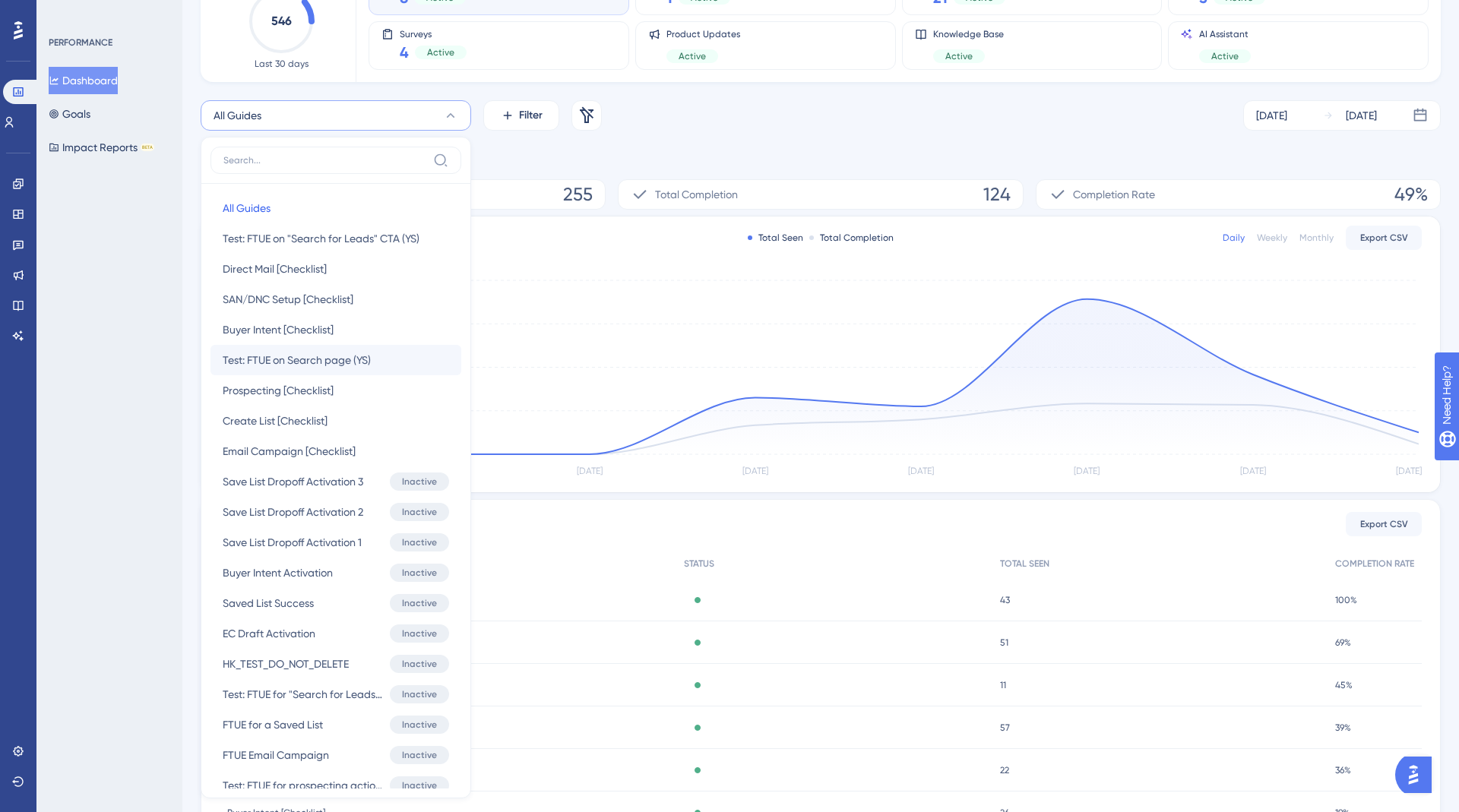
scroll to position [118, 0]
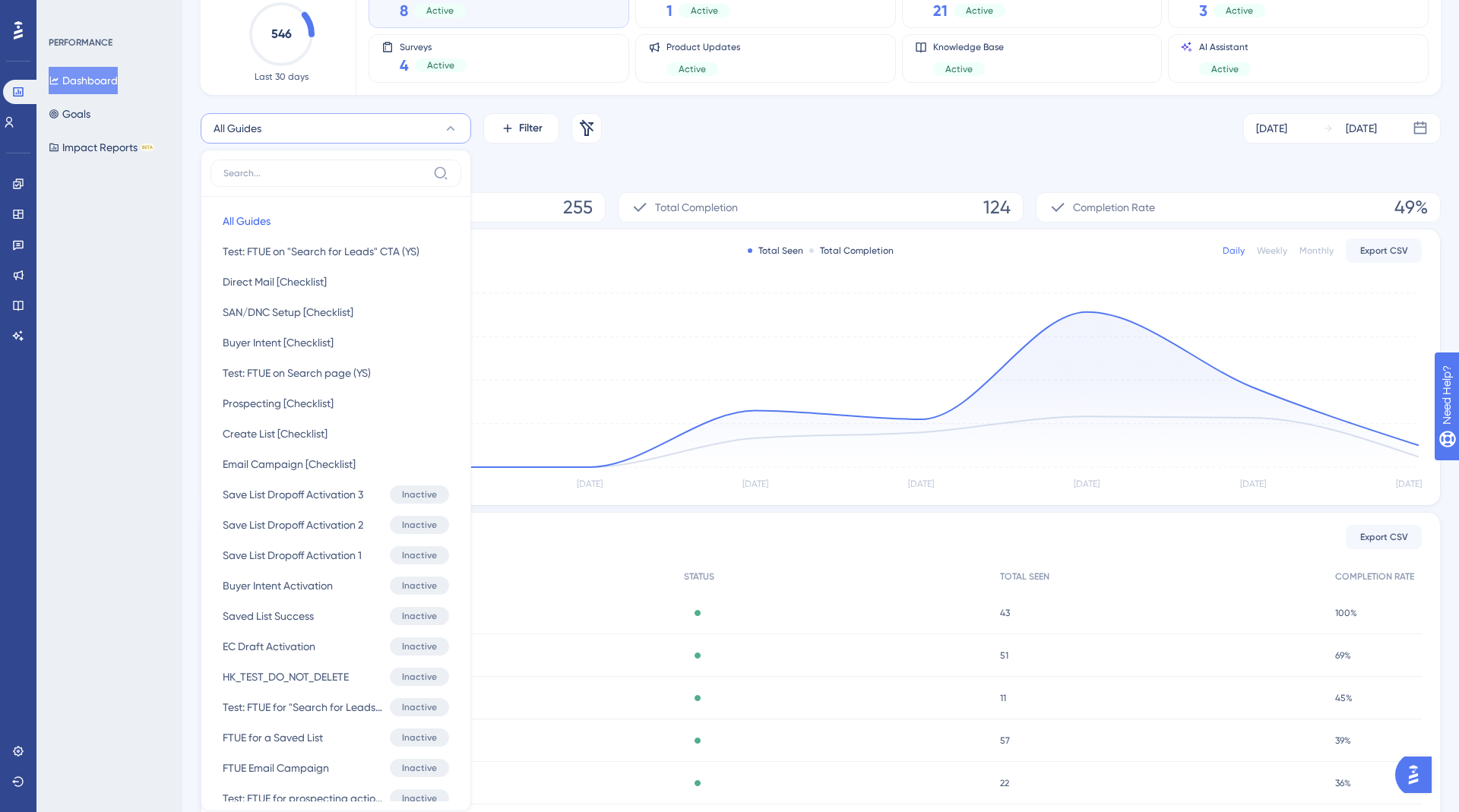
click at [120, 251] on div "PERFORMANCE Dashboard Goals Impact Reports BETA" at bounding box center [109, 406] width 146 height 812
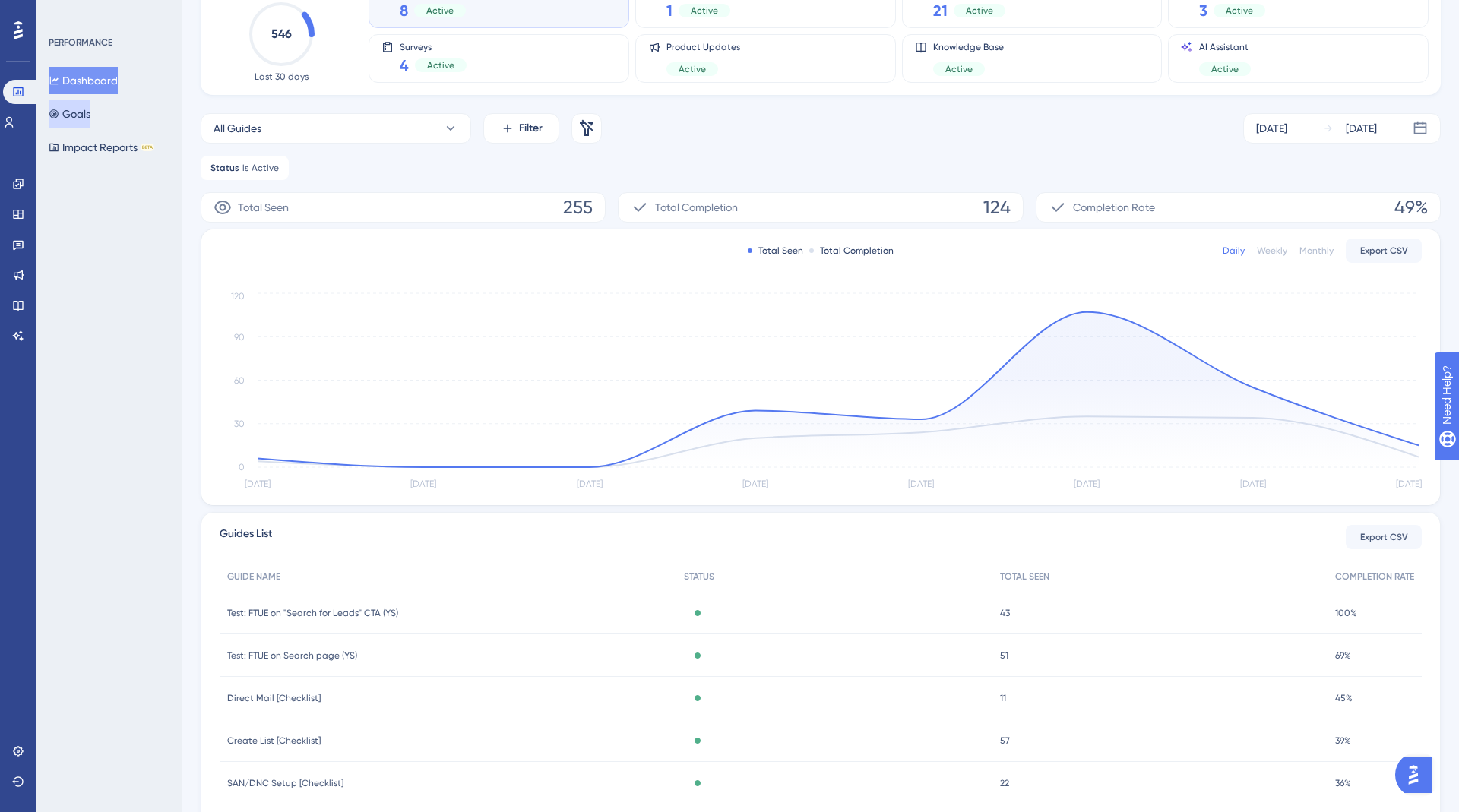
click at [82, 119] on button "Goals" at bounding box center [70, 114] width 42 height 27
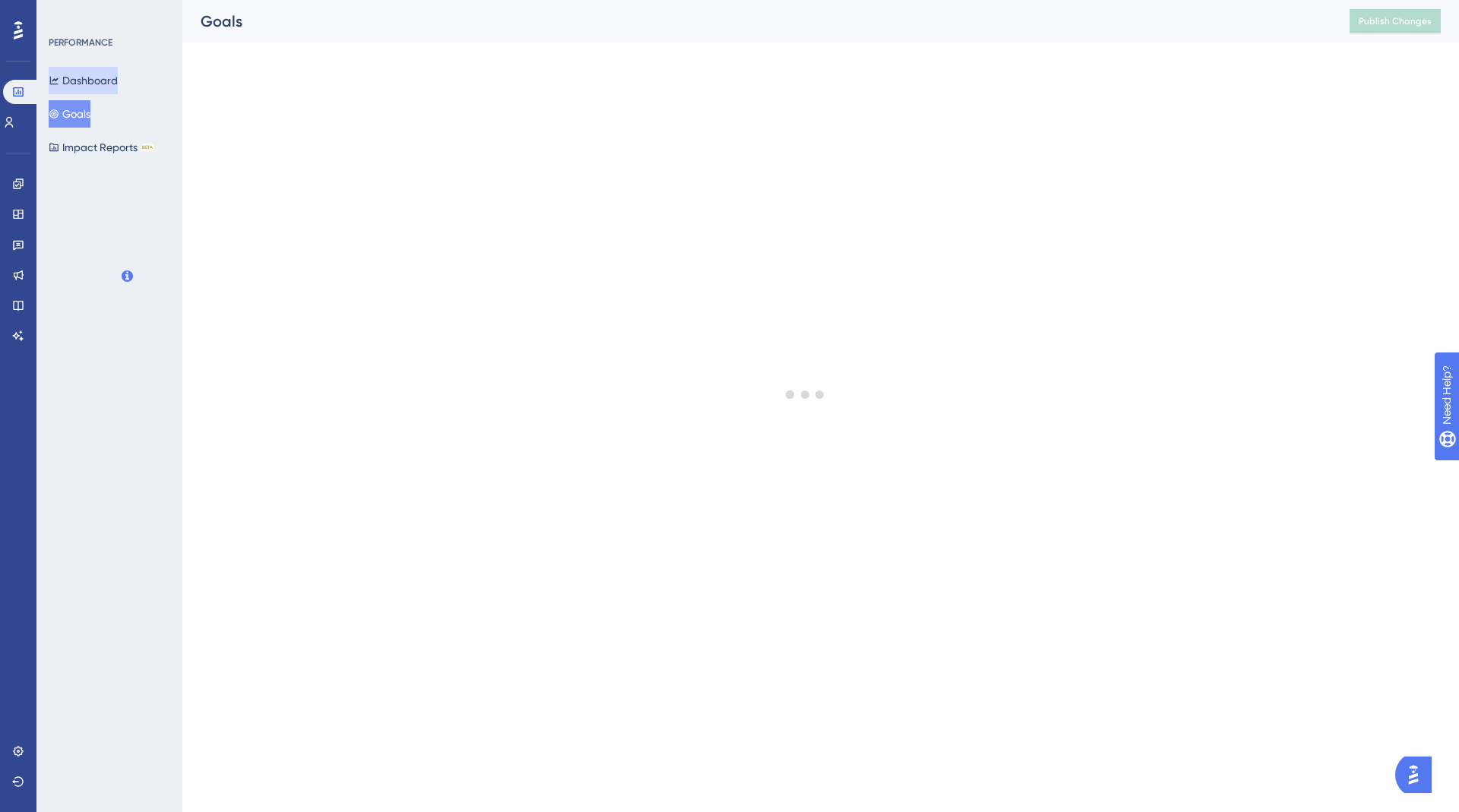
click at [78, 84] on button "Dashboard" at bounding box center [83, 81] width 69 height 27
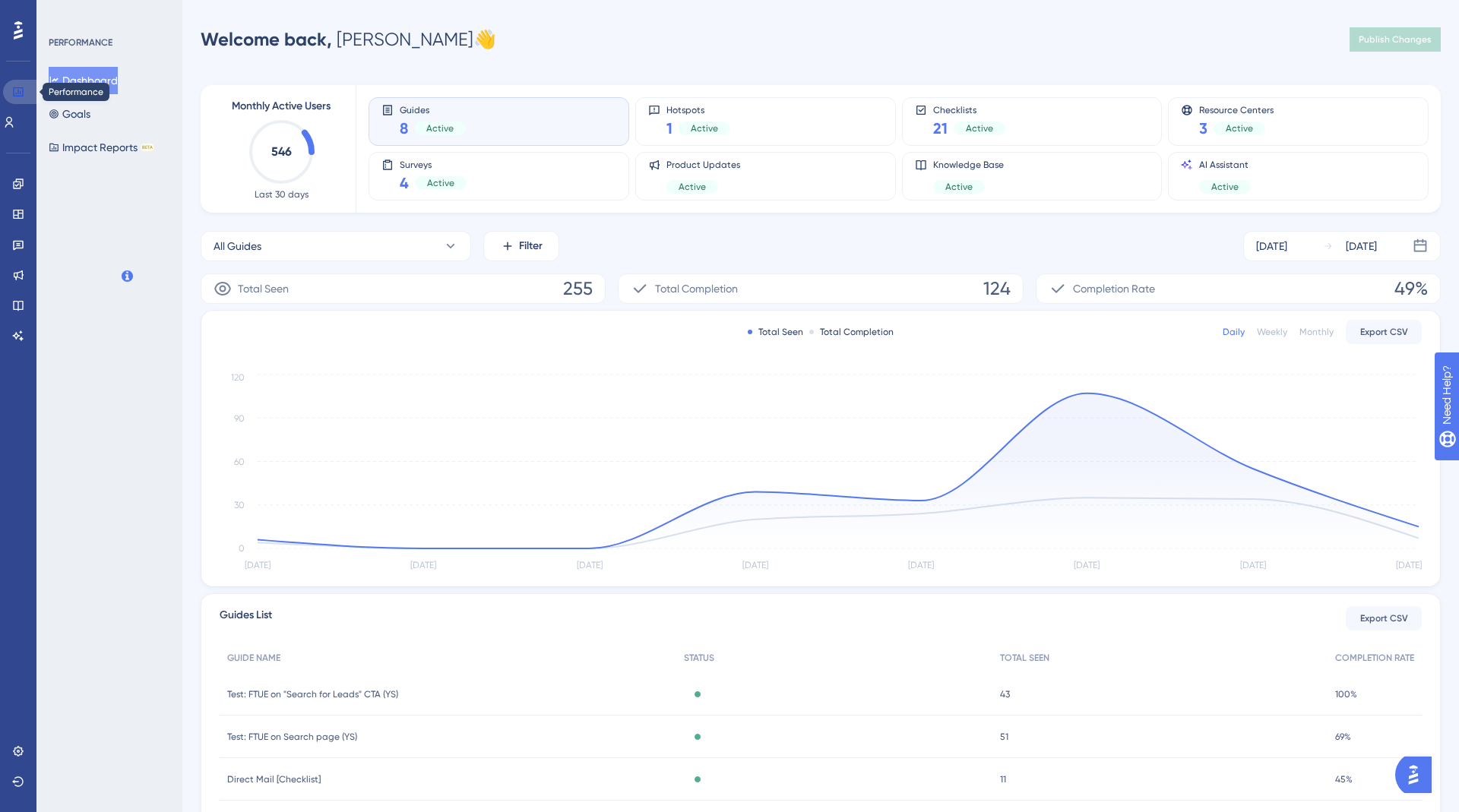
click at [13, 92] on icon at bounding box center [17, 92] width 10 height 9
click at [14, 120] on icon at bounding box center [9, 122] width 8 height 11
